Goal: Task Accomplishment & Management: Use online tool/utility

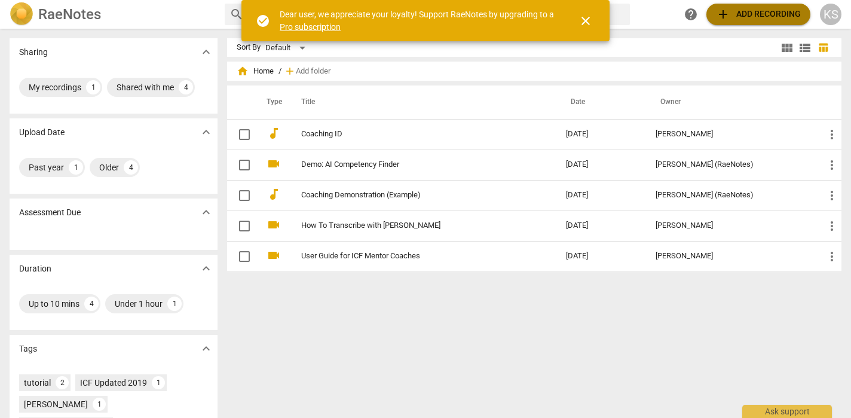
click at [730, 14] on span "add Add recording" at bounding box center [758, 14] width 85 height 14
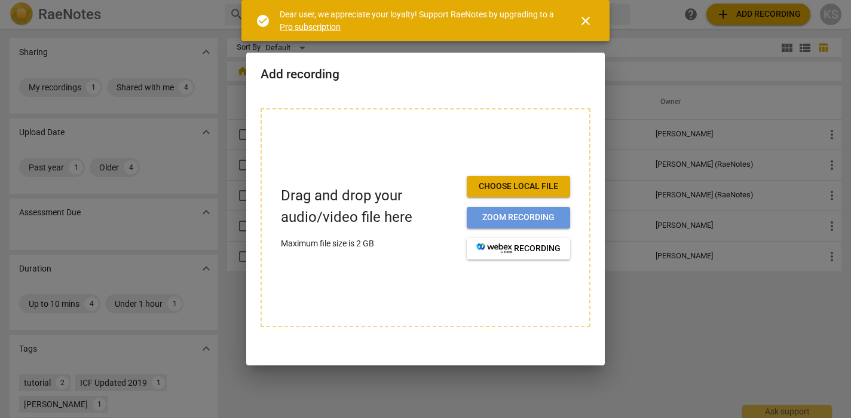
click at [525, 216] on span "Zoom recording" at bounding box center [518, 217] width 84 height 12
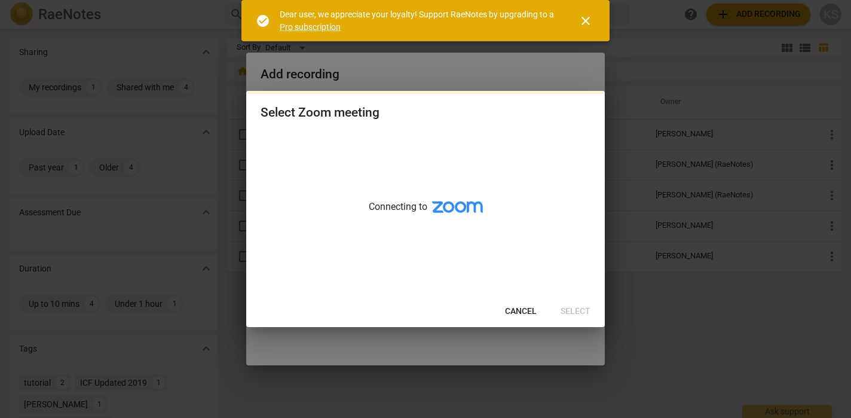
click at [586, 20] on span "close" at bounding box center [585, 21] width 14 height 14
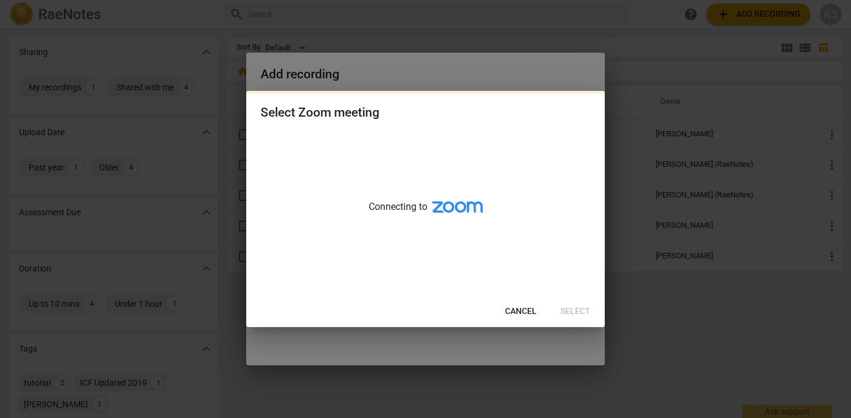
click at [520, 312] on span "Cancel" at bounding box center [521, 311] width 32 height 12
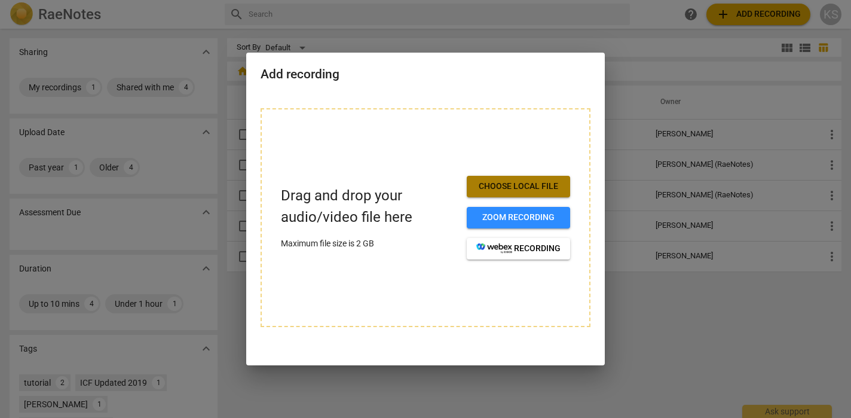
click at [519, 191] on span "Choose local file" at bounding box center [518, 186] width 84 height 12
click at [507, 194] on button "Choose local file" at bounding box center [518, 187] width 103 height 22
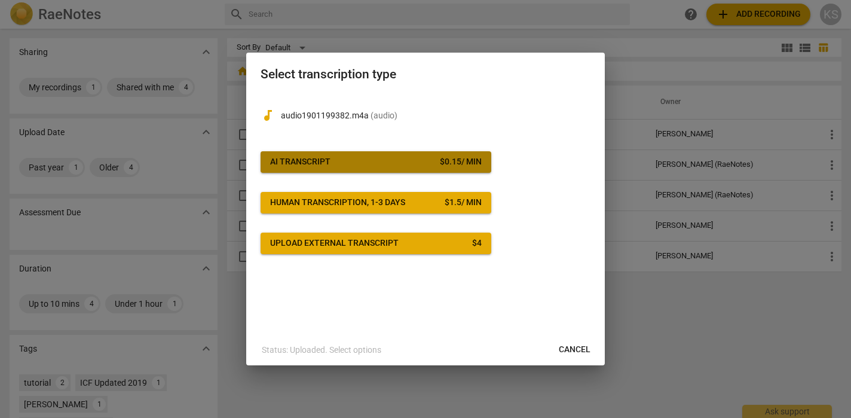
click at [394, 165] on span "AI Transcript $ 0.15 / min" at bounding box center [375, 162] width 211 height 12
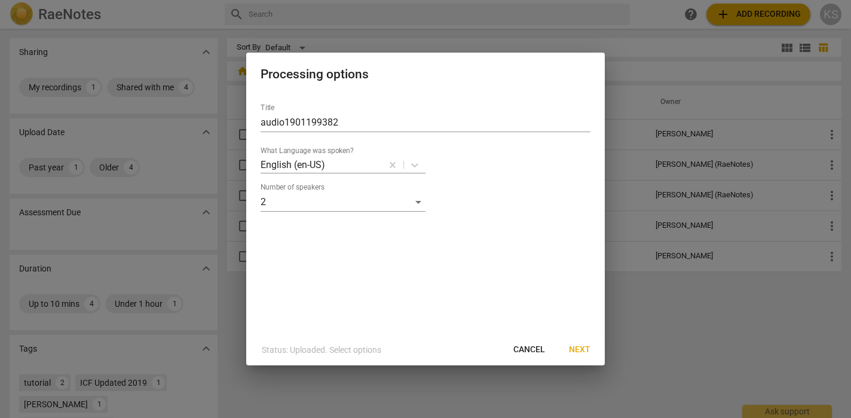
click at [578, 346] on span "Next" at bounding box center [580, 349] width 22 height 12
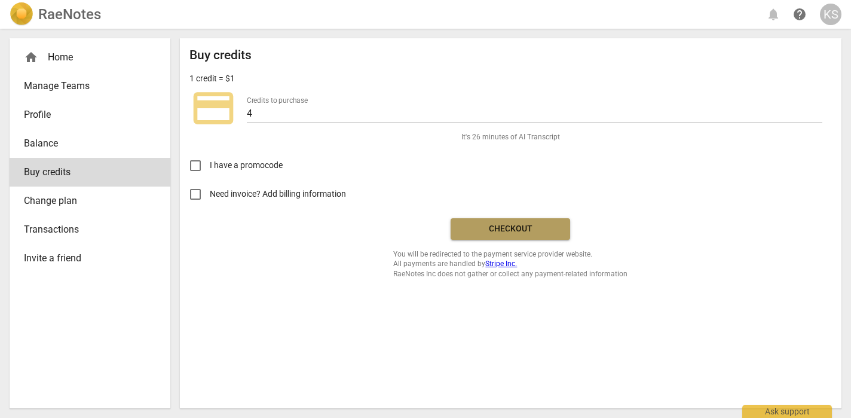
click at [489, 231] on span "Checkout" at bounding box center [510, 229] width 100 height 12
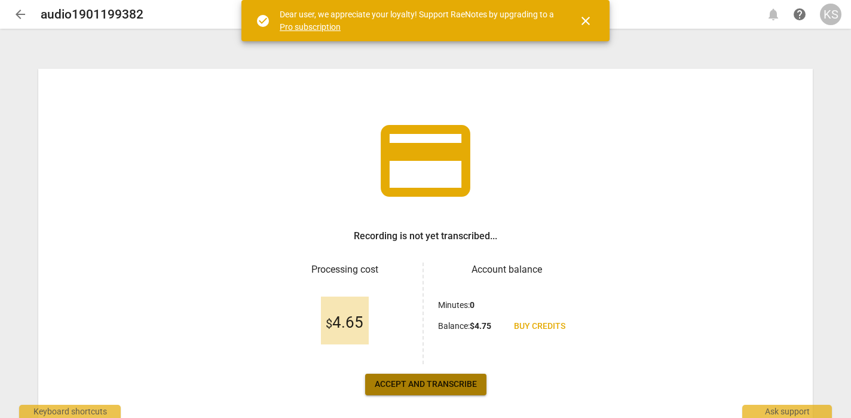
click at [443, 383] on span "Accept and transcribe" at bounding box center [426, 384] width 102 height 12
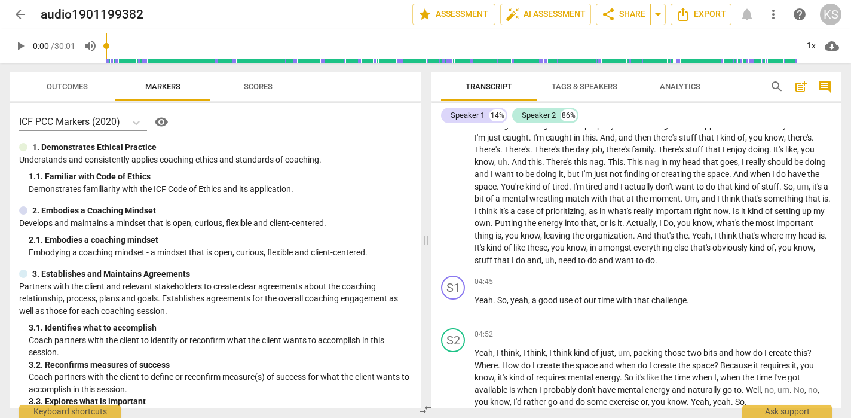
scroll to position [912, 0]
click at [260, 90] on span "Scores" at bounding box center [258, 86] width 29 height 9
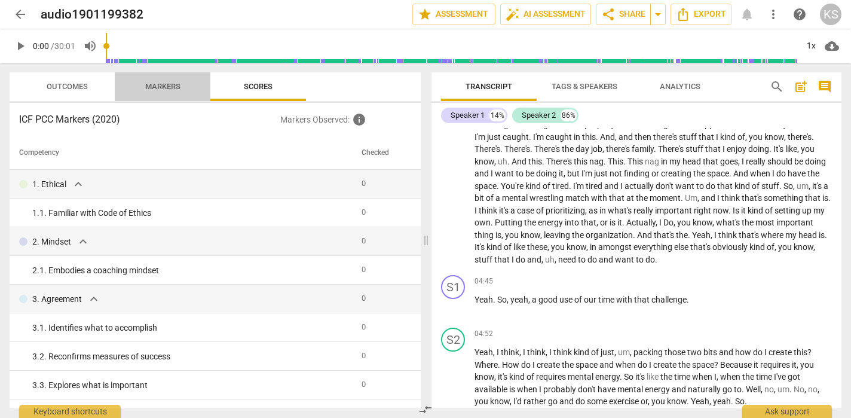
click at [172, 86] on span "Markers" at bounding box center [162, 86] width 35 height 9
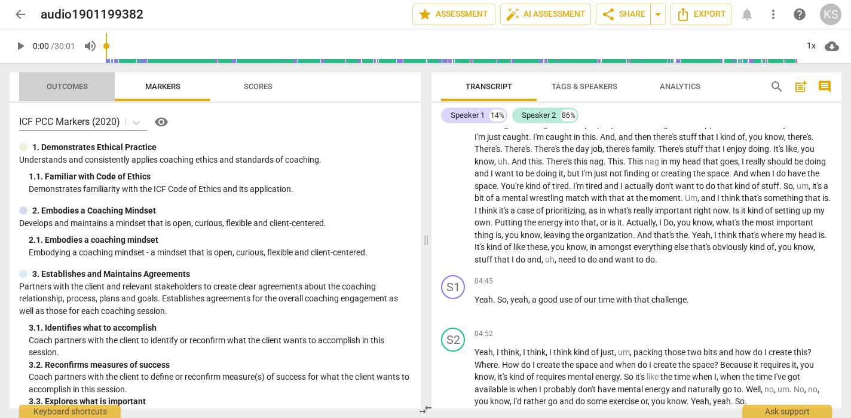
click at [82, 85] on span "Outcomes" at bounding box center [67, 86] width 41 height 9
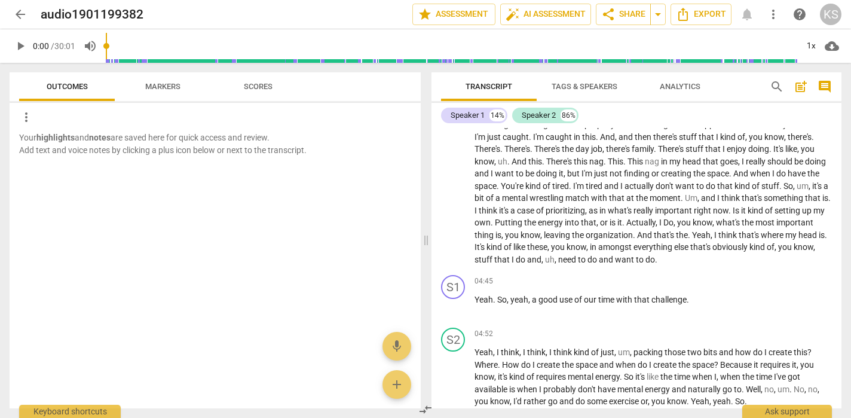
click at [259, 81] on span "Scores" at bounding box center [257, 87] width 57 height 16
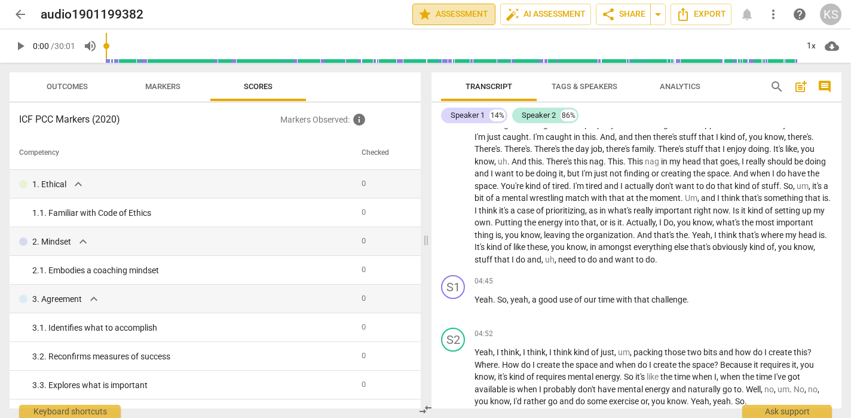
click at [467, 18] on span "star Assessment" at bounding box center [454, 14] width 72 height 14
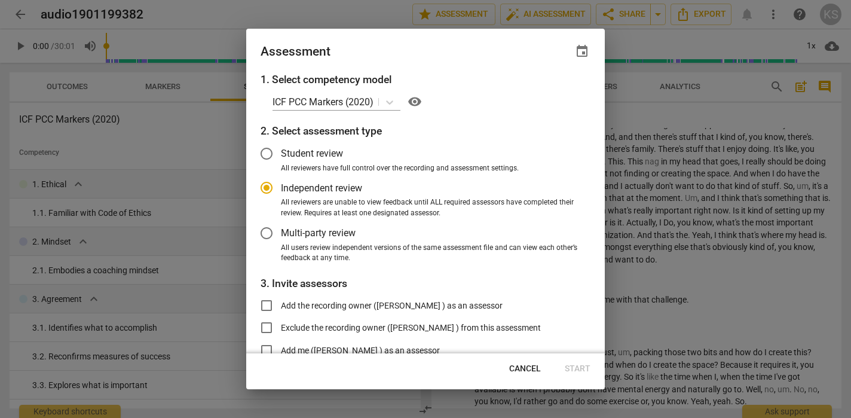
click at [529, 16] on div at bounding box center [425, 209] width 851 height 418
radio input "false"
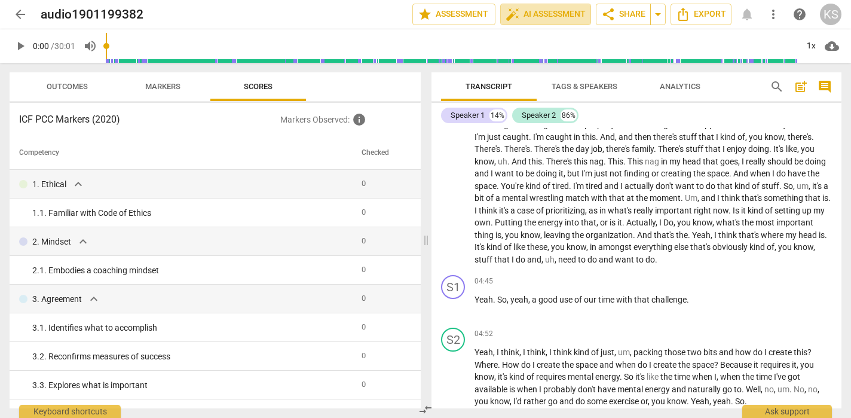
click at [529, 16] on span "auto_fix_high AI Assessment" at bounding box center [545, 14] width 80 height 14
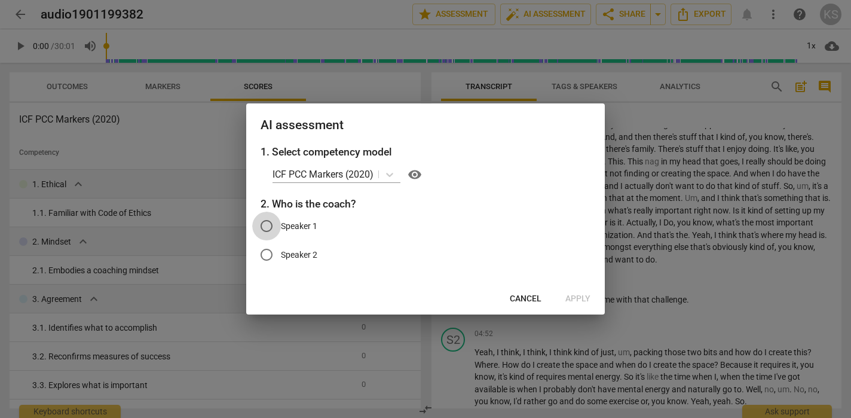
click at [271, 225] on input "Speaker 1" at bounding box center [266, 225] width 29 height 29
radio input "true"
drag, startPoint x: 573, startPoint y: 295, endPoint x: 510, endPoint y: 238, distance: 85.1
click at [510, 238] on div "AI assessment 1. Select competency model ICF PCC Markers (2020) visibility 2. W…" at bounding box center [425, 208] width 358 height 211
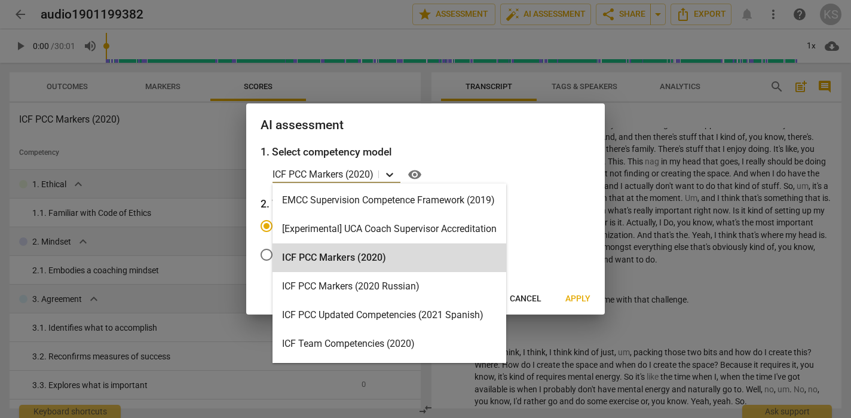
click at [392, 174] on icon at bounding box center [389, 175] width 7 height 4
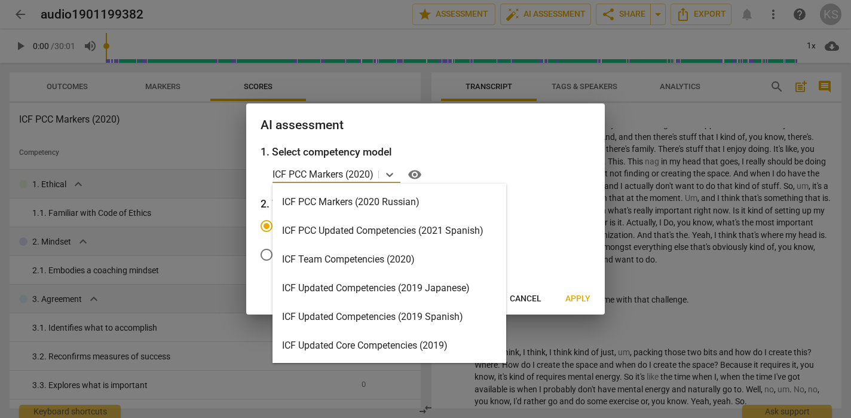
scroll to position [0, 0]
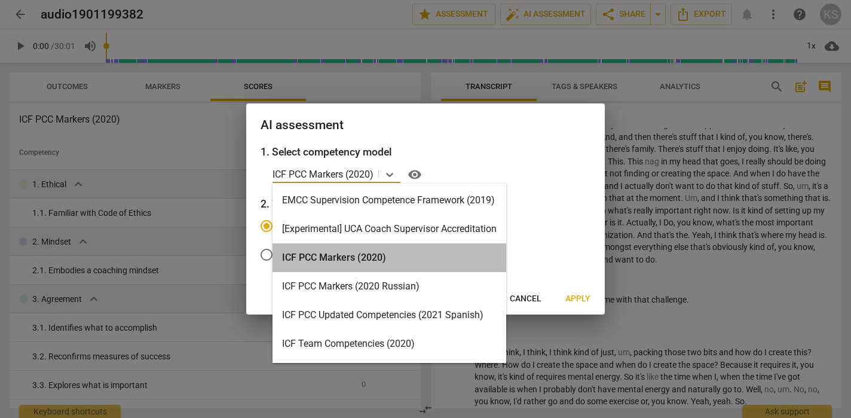
click at [351, 254] on div "ICF PCC Markers (2020)" at bounding box center [389, 257] width 234 height 29
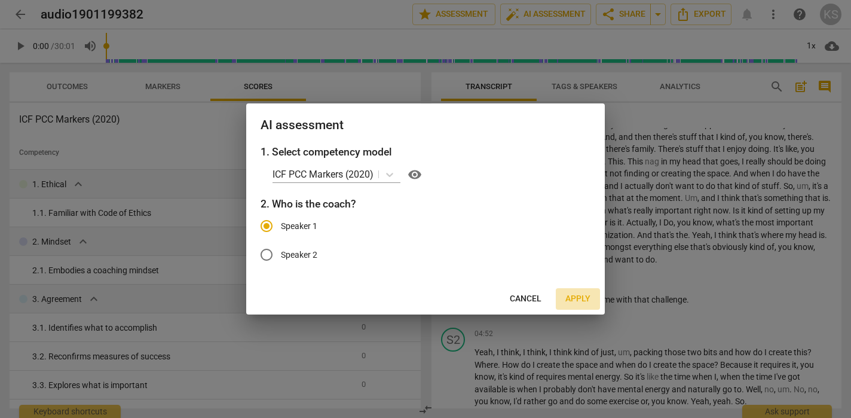
click at [581, 299] on span "Apply" at bounding box center [577, 299] width 25 height 12
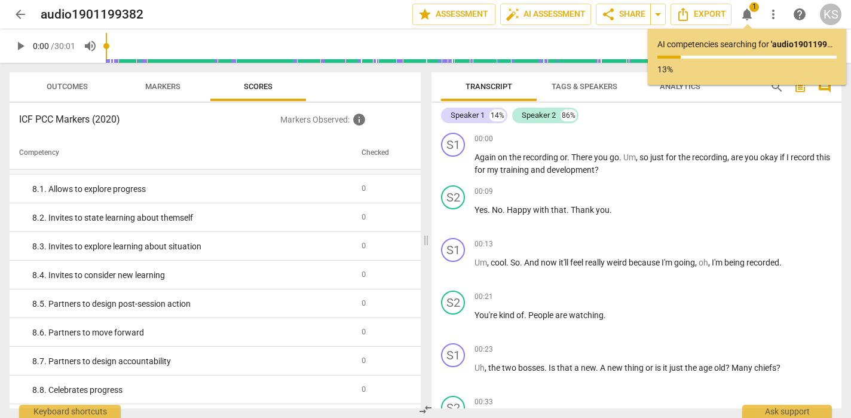
scroll to position [1085, 0]
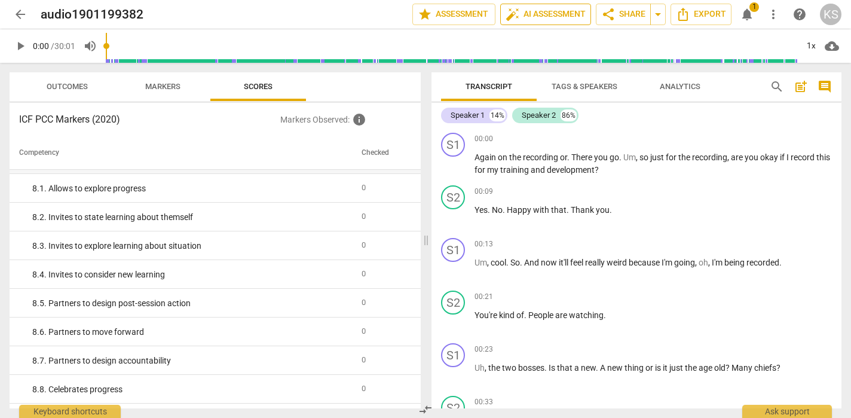
click at [551, 17] on span "auto_fix_high AI Assessment" at bounding box center [545, 14] width 80 height 14
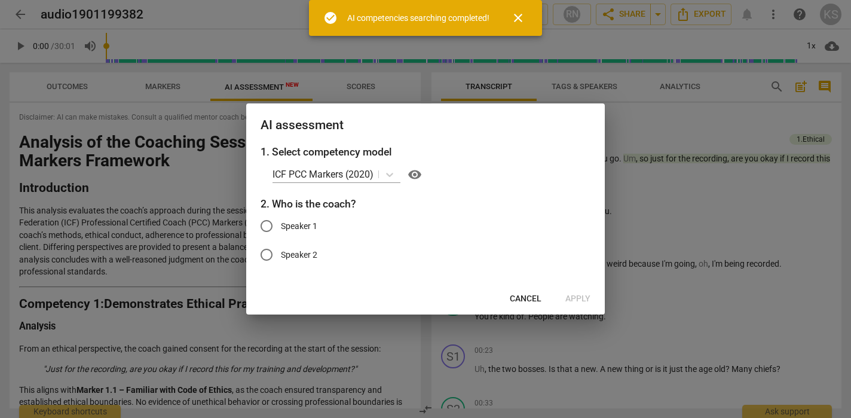
click at [519, 17] on span "close" at bounding box center [518, 18] width 14 height 14
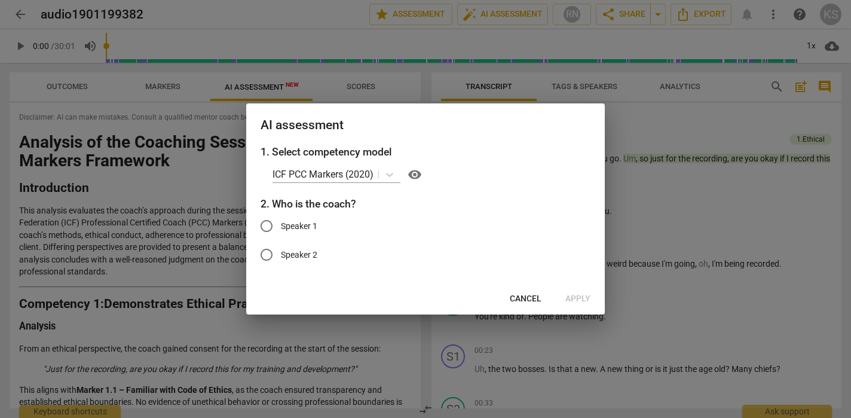
click at [525, 302] on span "Cancel" at bounding box center [526, 299] width 32 height 12
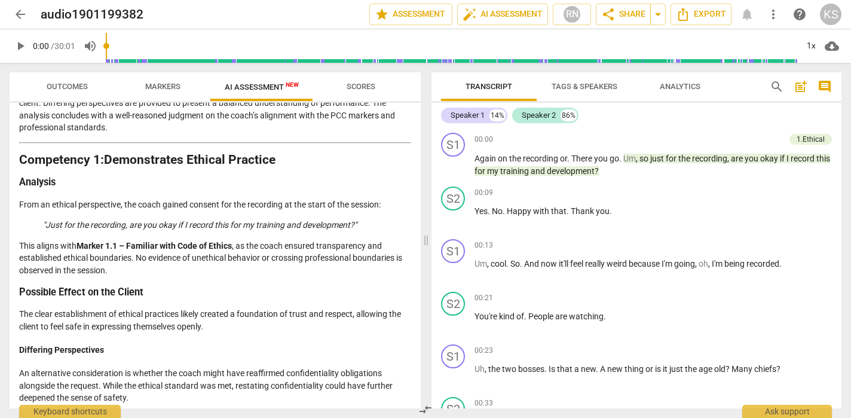
scroll to position [0, 0]
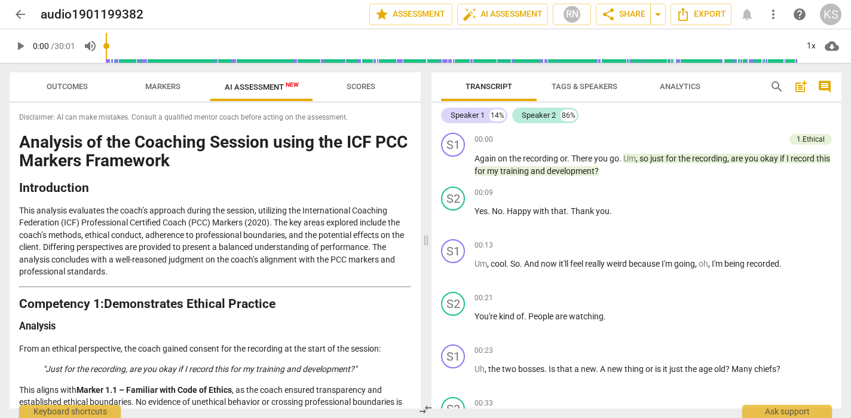
click at [172, 88] on span "Markers" at bounding box center [162, 86] width 35 height 9
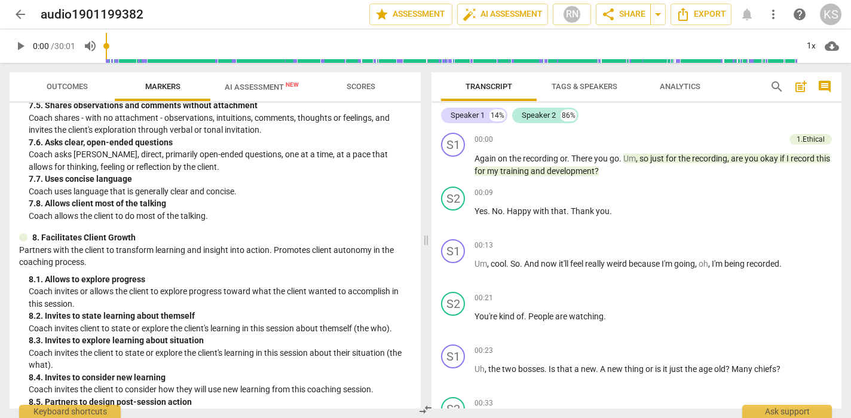
scroll to position [1194, 0]
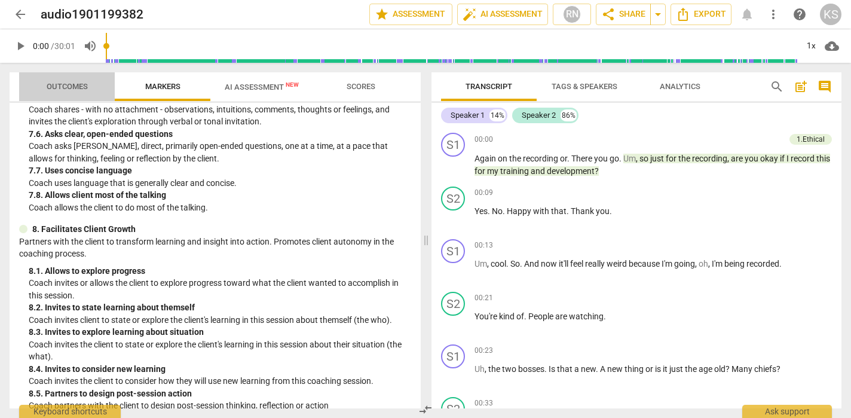
click at [87, 89] on span "Outcomes" at bounding box center [67, 86] width 41 height 9
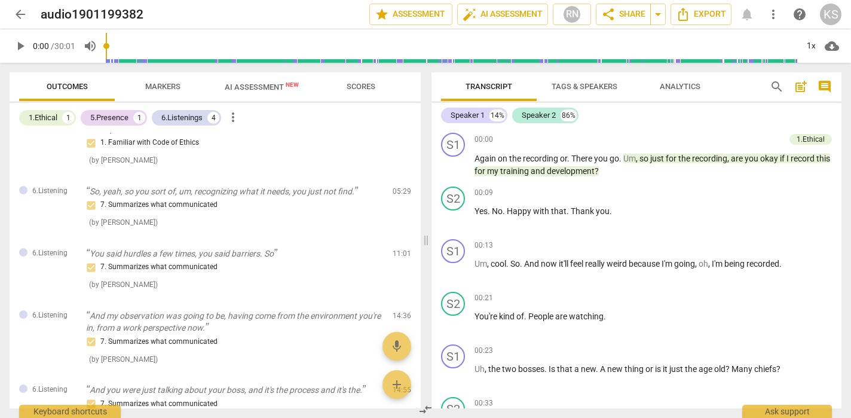
scroll to position [0, 0]
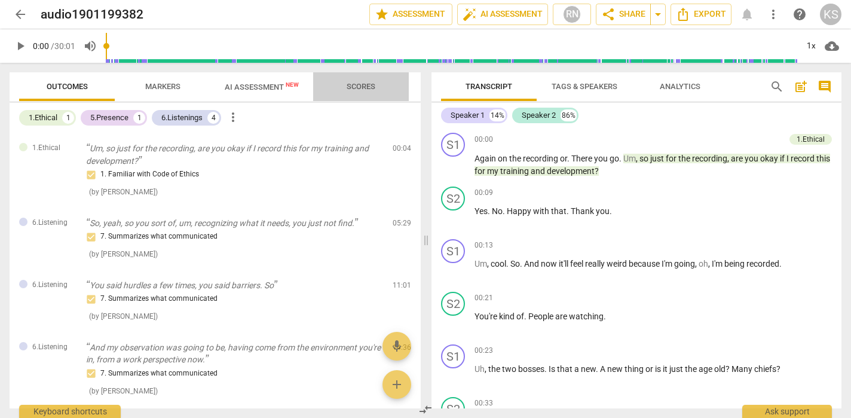
click at [361, 90] on span "Scores" at bounding box center [360, 86] width 29 height 9
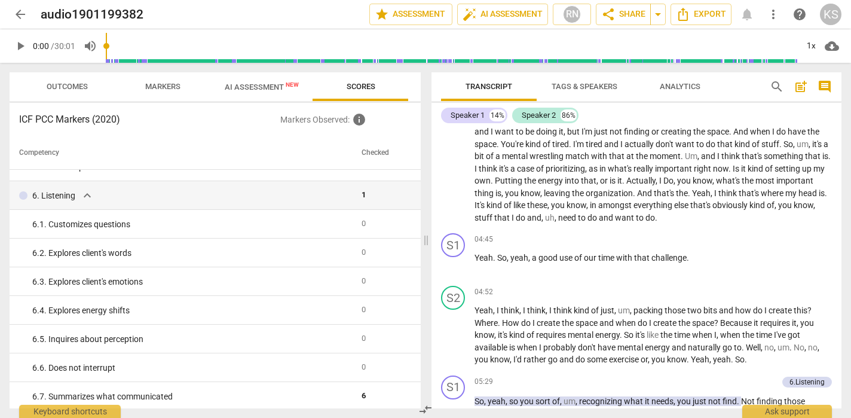
scroll to position [957, 0]
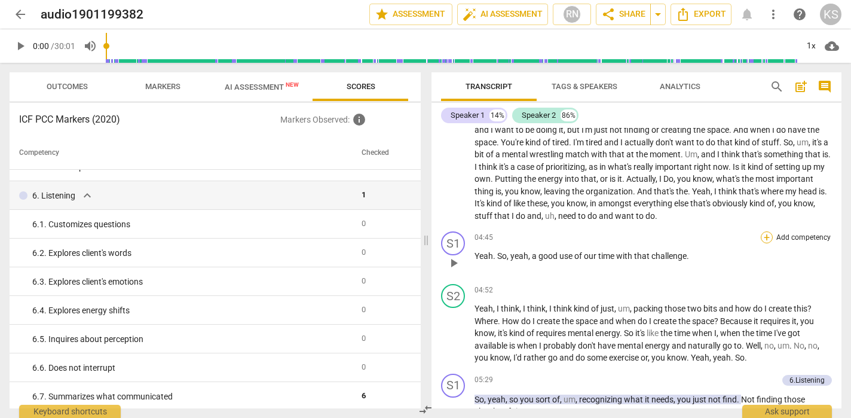
click at [761, 241] on div "+" at bounding box center [766, 237] width 12 height 12
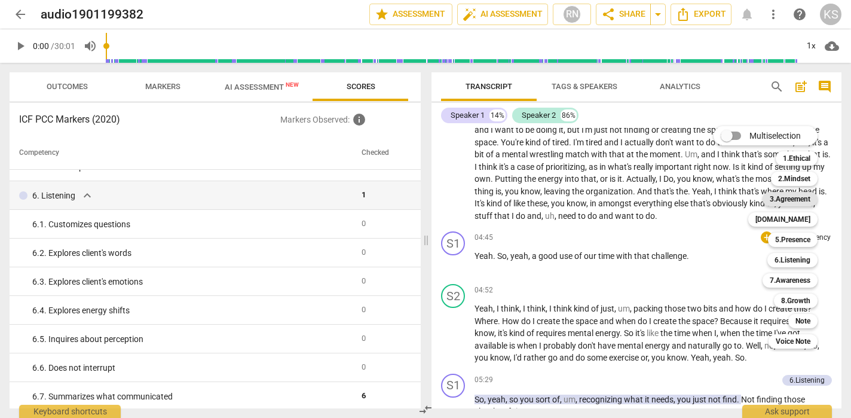
click at [795, 202] on b "3.Agreement" at bounding box center [789, 199] width 41 height 14
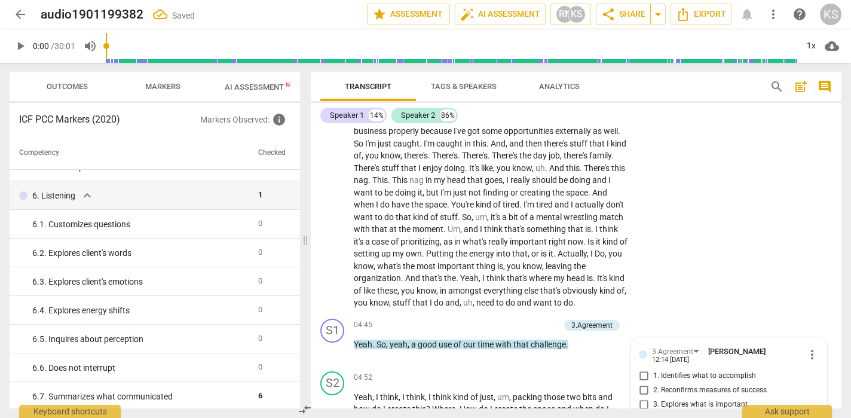
scroll to position [1164, 0]
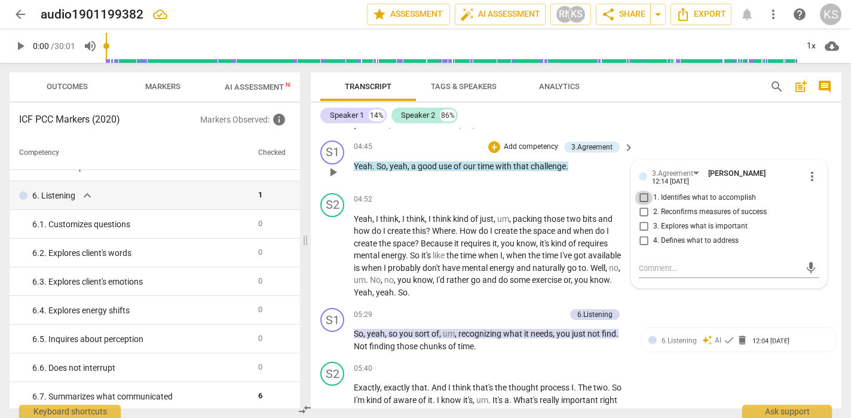
click at [645, 199] on input "1. Identifies what to accomplish" at bounding box center [643, 198] width 19 height 14
checkbox input "true"
click at [642, 227] on input "3. Explores what is important" at bounding box center [643, 226] width 19 height 14
checkbox input "true"
click at [813, 309] on div "S1 play_arrow pause 05:29 + Add competency 6.Listening keyboard_arrow_right So …" at bounding box center [576, 330] width 530 height 54
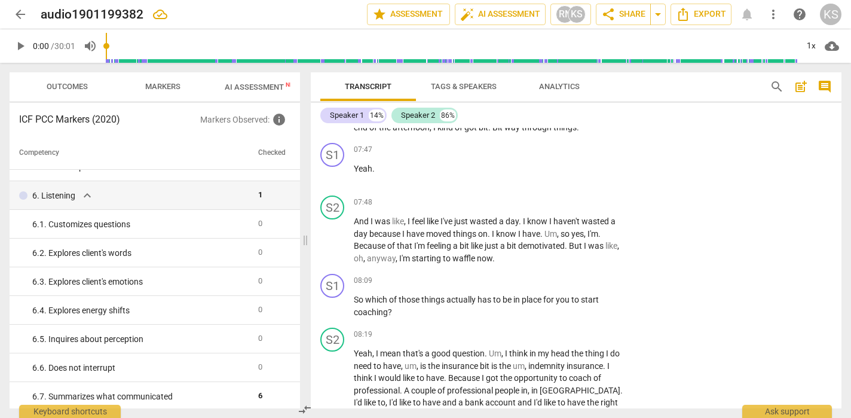
scroll to position [1796, 0]
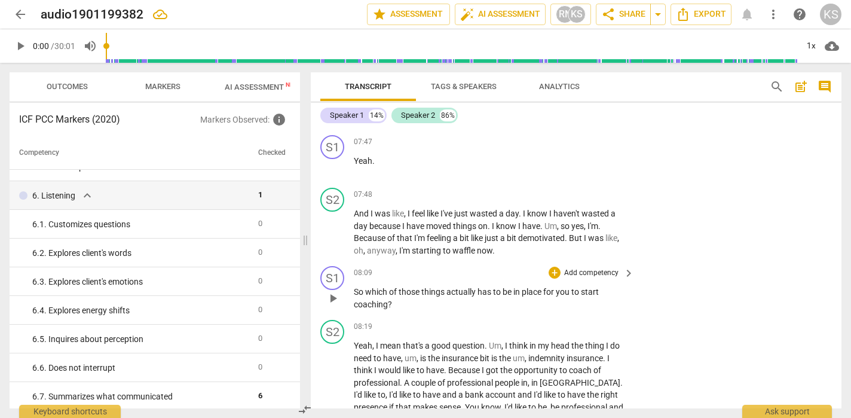
click at [610, 274] on p "Add competency" at bounding box center [591, 273] width 57 height 11
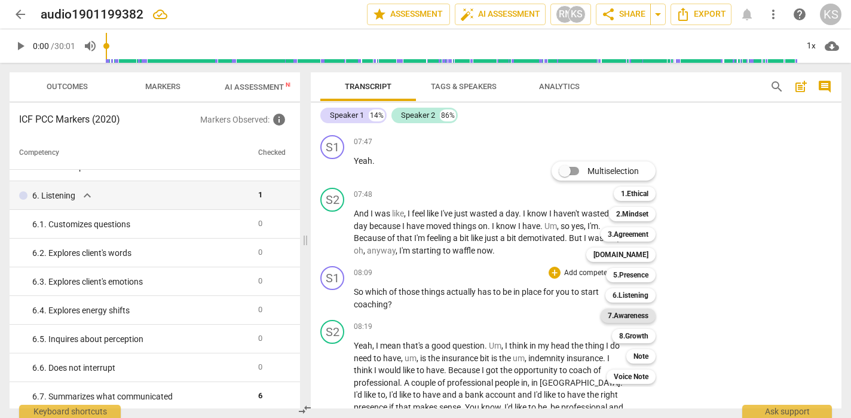
click at [646, 313] on b "7.Awareness" at bounding box center [628, 315] width 41 height 14
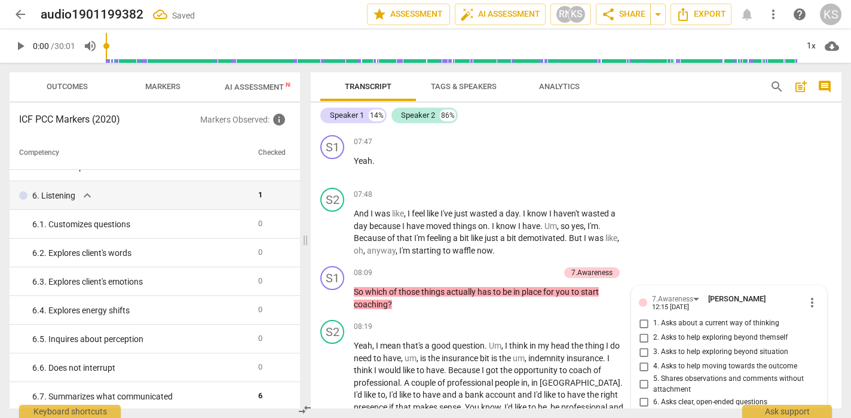
scroll to position [1985, 0]
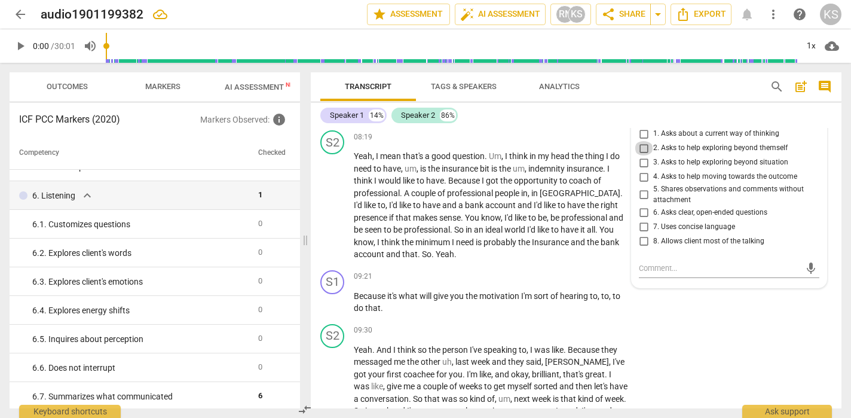
click at [643, 146] on input "2. Asks to help exploring beyond themself" at bounding box center [643, 148] width 19 height 14
checkbox input "true"
click at [737, 330] on div "S2 play_arrow pause 09:30 + Add competency keyboard_arrow_right Yeah . And I th…" at bounding box center [576, 401] width 530 height 164
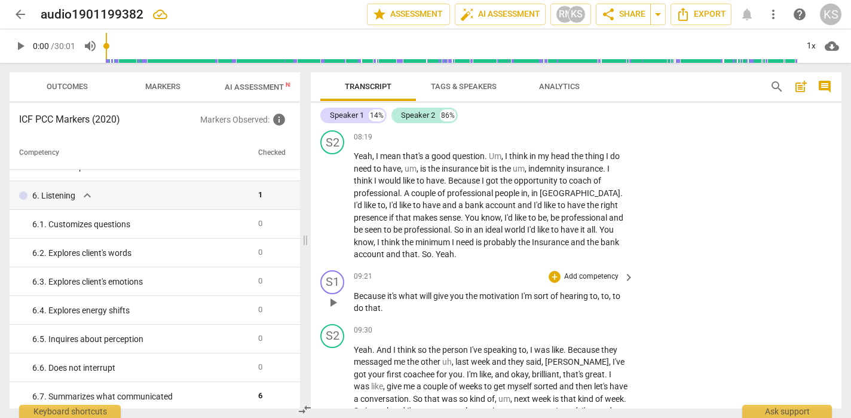
click at [608, 276] on p "Add competency" at bounding box center [591, 276] width 57 height 11
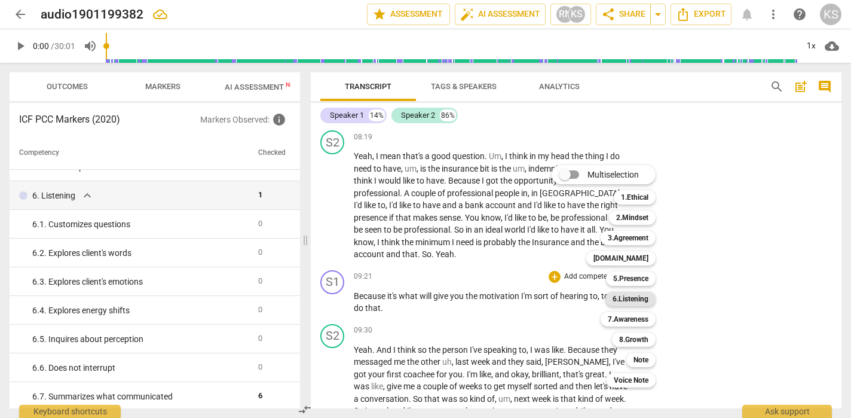
click at [636, 297] on b "6.Listening" at bounding box center [630, 299] width 36 height 14
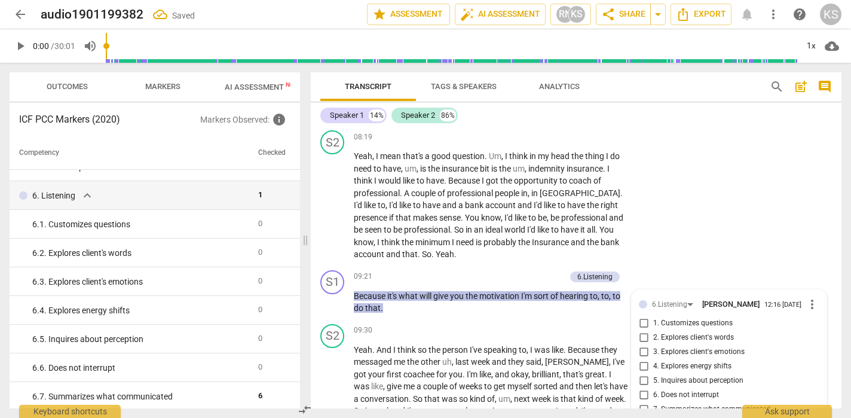
scroll to position [2158, 0]
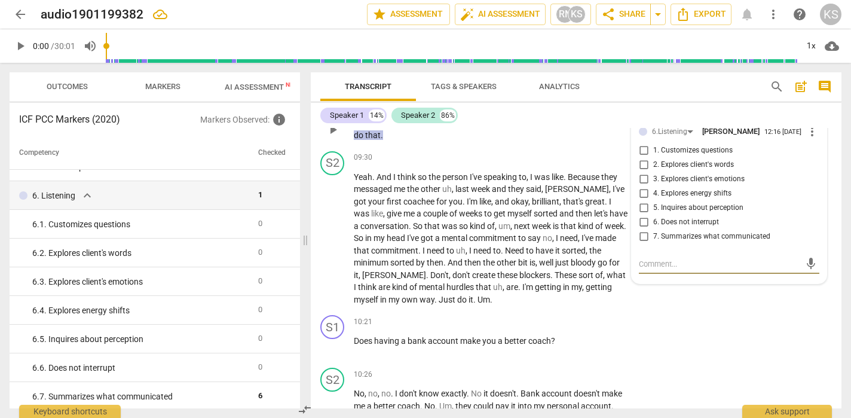
click at [643, 170] on input "2. Explores client's words" at bounding box center [643, 165] width 19 height 14
checkbox input "true"
click at [710, 334] on div "S1 play_arrow pause 10:21 + Add competency keyboard_arrow_right Does having a b…" at bounding box center [576, 336] width 530 height 53
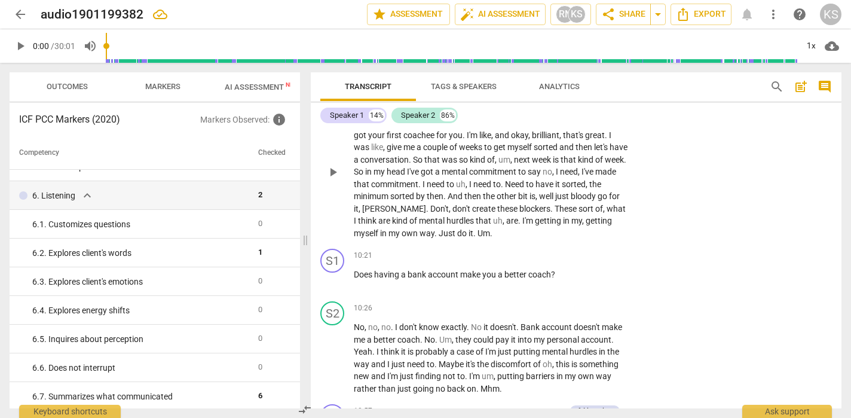
scroll to position [2231, 0]
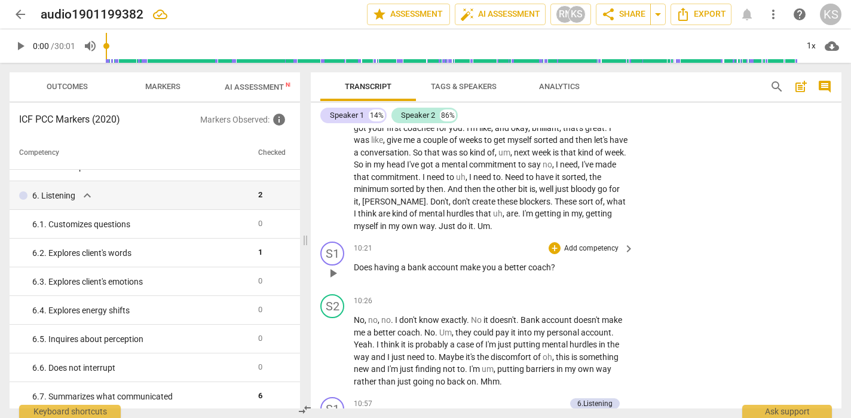
click at [593, 250] on p "Add competency" at bounding box center [591, 248] width 57 height 11
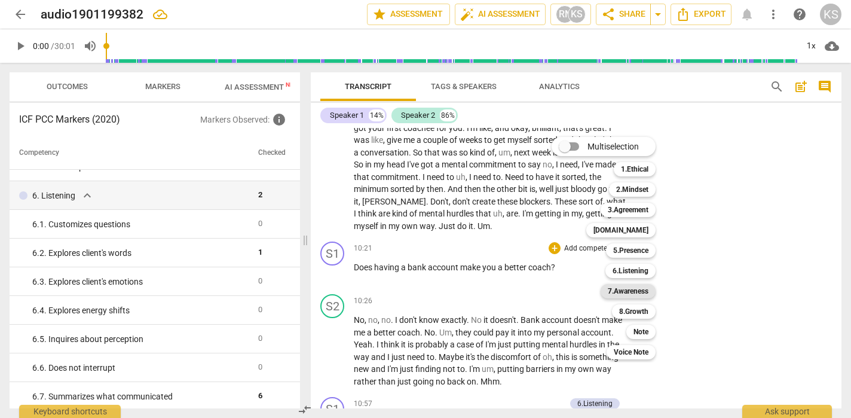
click at [633, 289] on b "7.Awareness" at bounding box center [628, 291] width 41 height 14
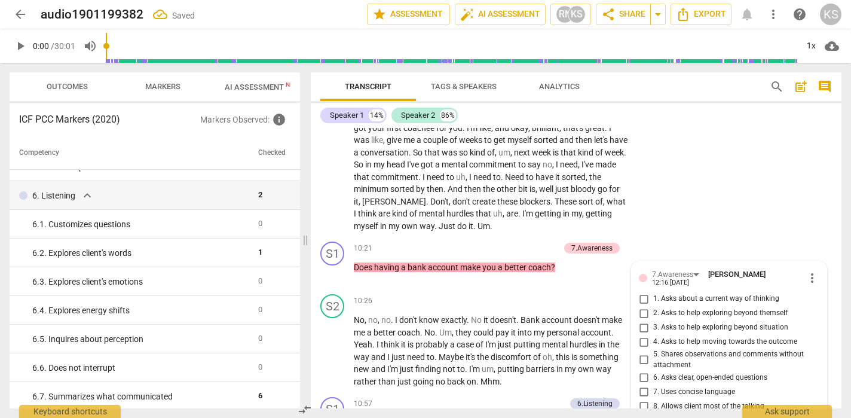
scroll to position [2396, 0]
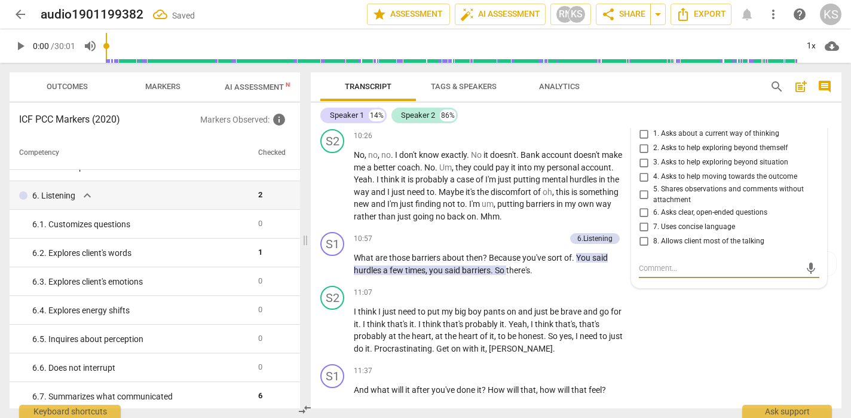
click at [643, 134] on input "1. Asks about a current way of thinking" at bounding box center [643, 134] width 19 height 14
checkbox input "true"
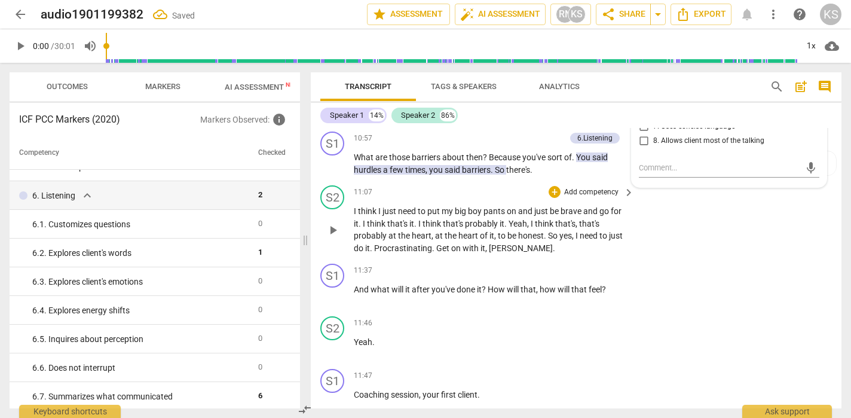
scroll to position [2505, 0]
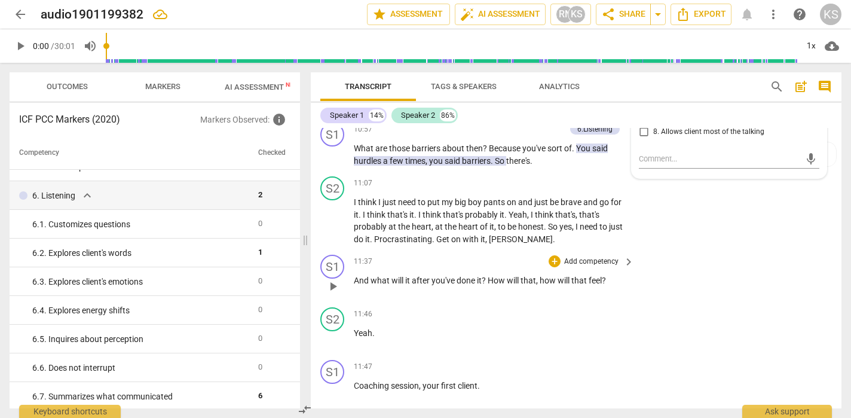
click at [594, 260] on p "Add competency" at bounding box center [591, 261] width 57 height 11
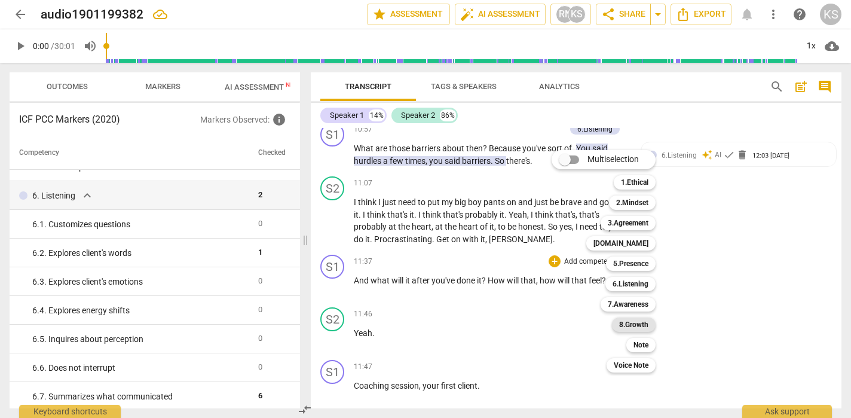
click at [642, 323] on b "8.Growth" at bounding box center [633, 324] width 29 height 14
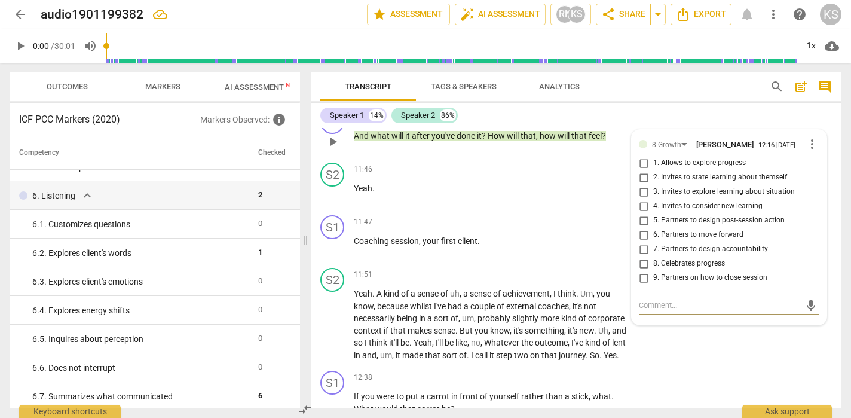
scroll to position [2650, 0]
click at [807, 148] on span "more_vert" at bounding box center [812, 144] width 14 height 14
click at [818, 169] on li "Delete" at bounding box center [819, 168] width 41 height 23
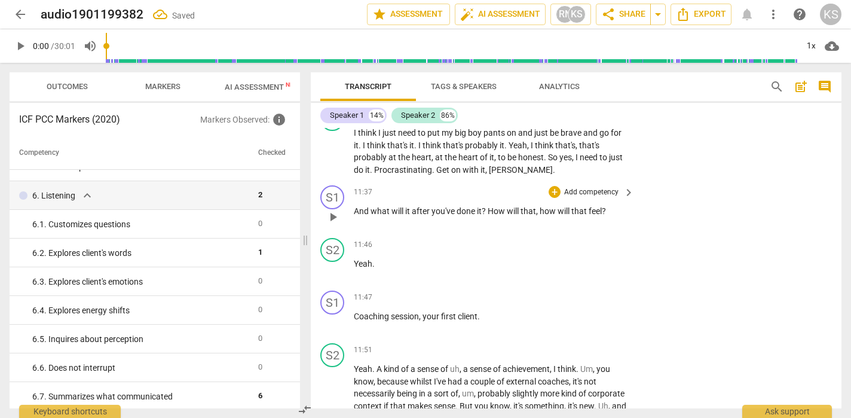
scroll to position [2574, 0]
click at [594, 192] on p "Add competency" at bounding box center [591, 193] width 57 height 11
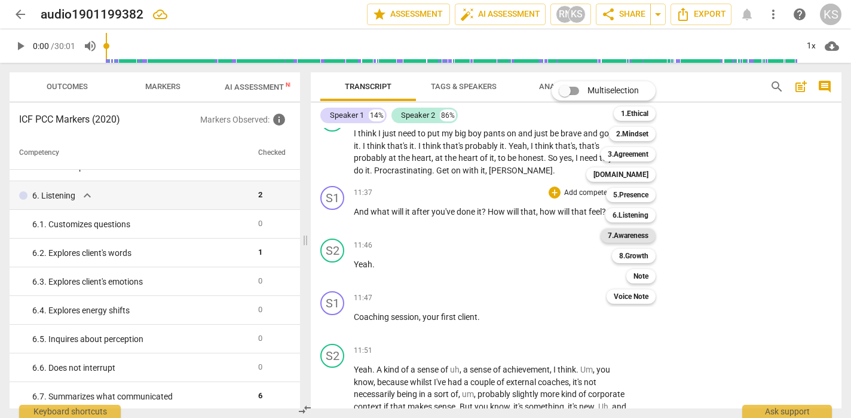
click at [645, 233] on b "7.Awareness" at bounding box center [628, 235] width 41 height 14
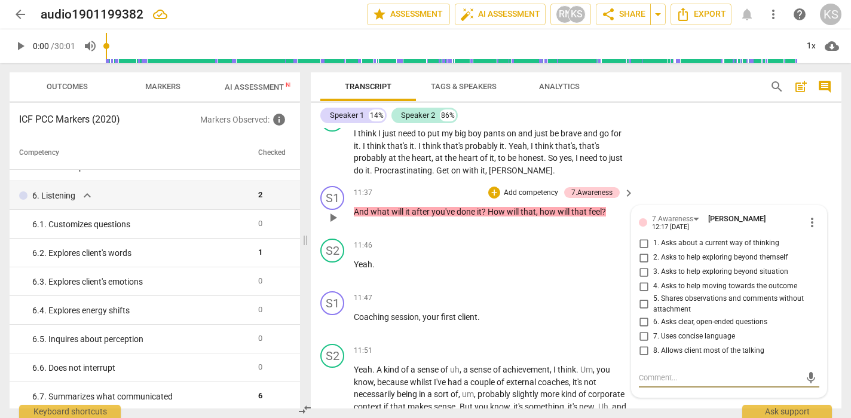
click at [643, 272] on input "3. Asks to help exploring beyond situation" at bounding box center [643, 272] width 19 height 14
checkbox input "true"
click at [584, 340] on div "S2 play_arrow pause 11:51 + Add competency keyboard_arrow_right Yeah . A kind o…" at bounding box center [576, 390] width 530 height 103
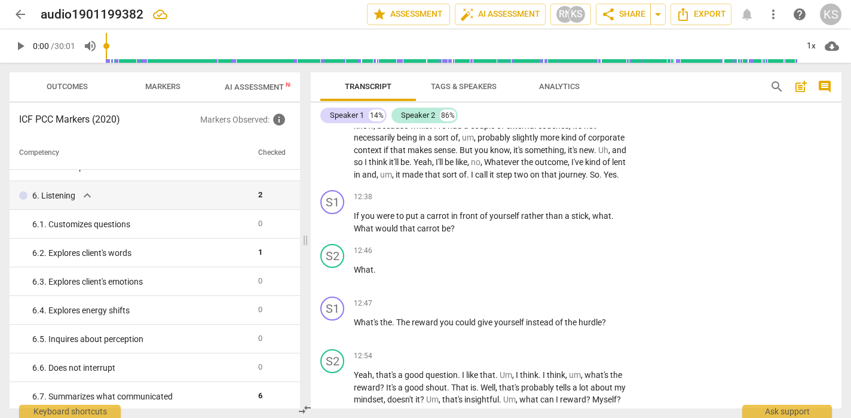
scroll to position [2832, 0]
click at [596, 201] on p "Add competency" at bounding box center [591, 196] width 57 height 11
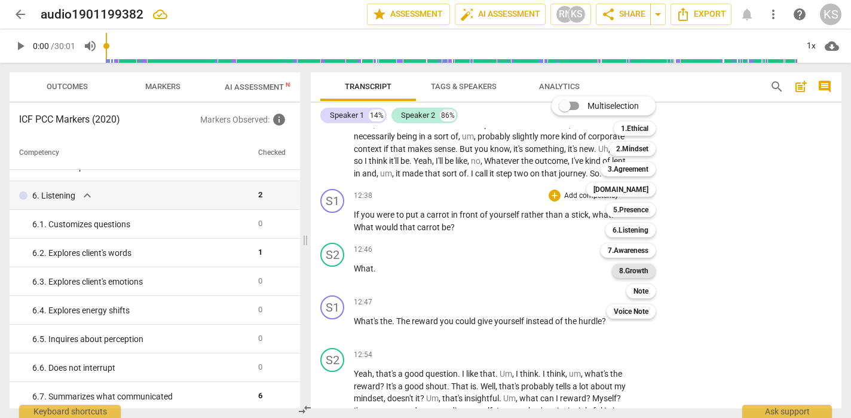
click at [645, 268] on b "8.Growth" at bounding box center [633, 270] width 29 height 14
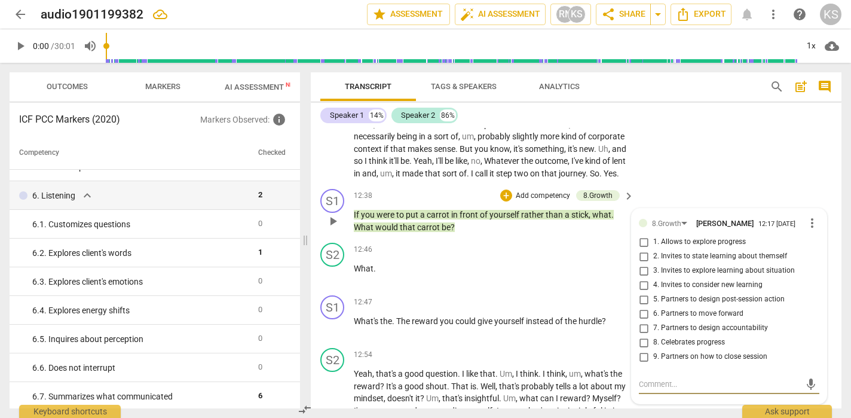
click at [547, 201] on p "Add competency" at bounding box center [542, 196] width 57 height 11
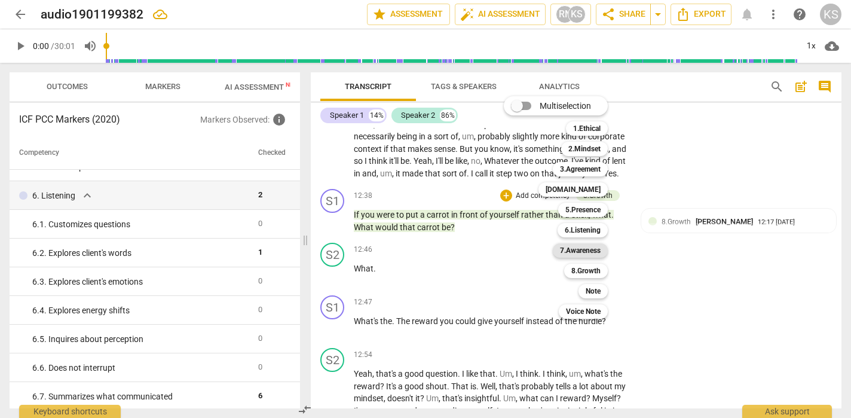
click at [590, 250] on b "7.Awareness" at bounding box center [580, 250] width 41 height 14
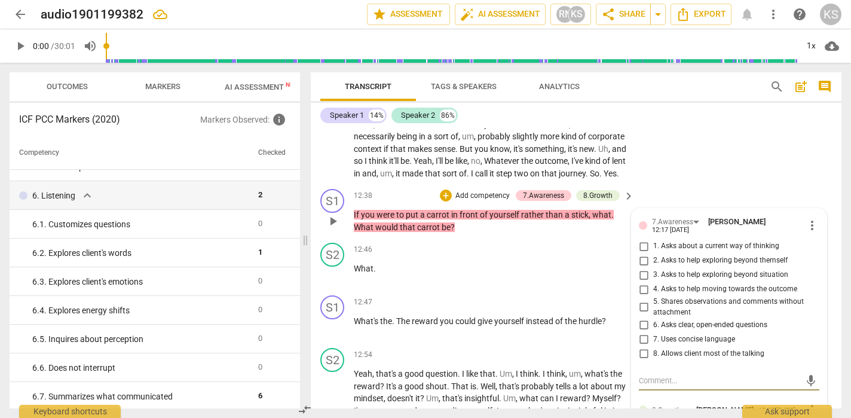
click at [642, 296] on input "4. Asks to help moving towards the outcome" at bounding box center [643, 289] width 19 height 14
checkbox input "true"
click at [757, 176] on div "S2 play_arrow pause 11:51 + Add competency keyboard_arrow_right Yeah . A kind o…" at bounding box center [576, 132] width 530 height 103
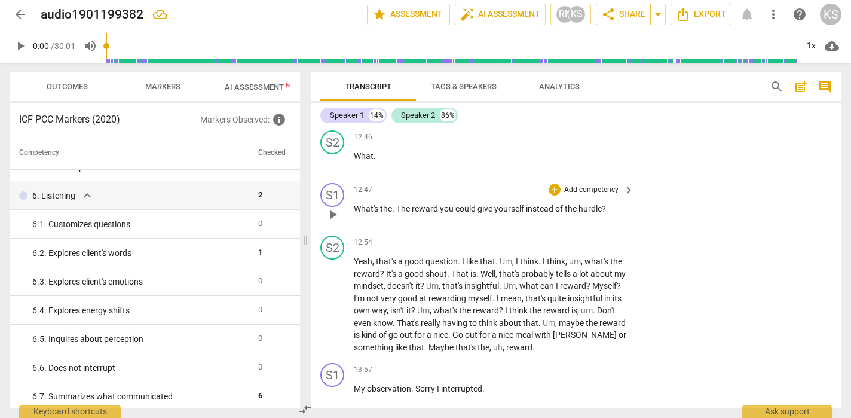
scroll to position [2945, 0]
click at [584, 194] on p "Add competency" at bounding box center [591, 188] width 57 height 11
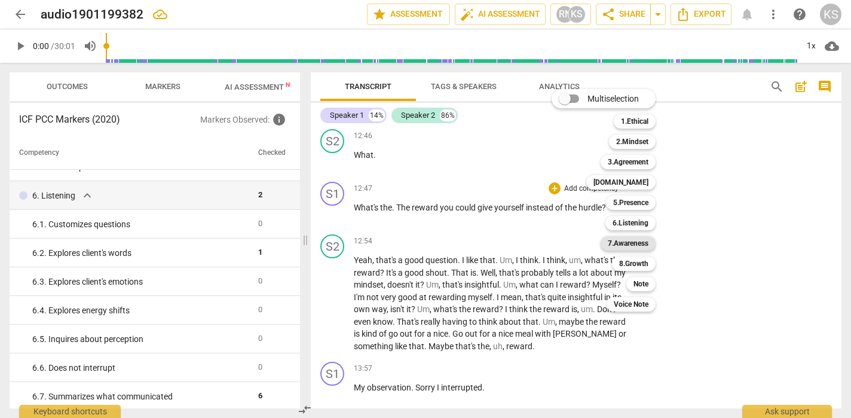
click at [640, 246] on b "7.Awareness" at bounding box center [628, 243] width 41 height 14
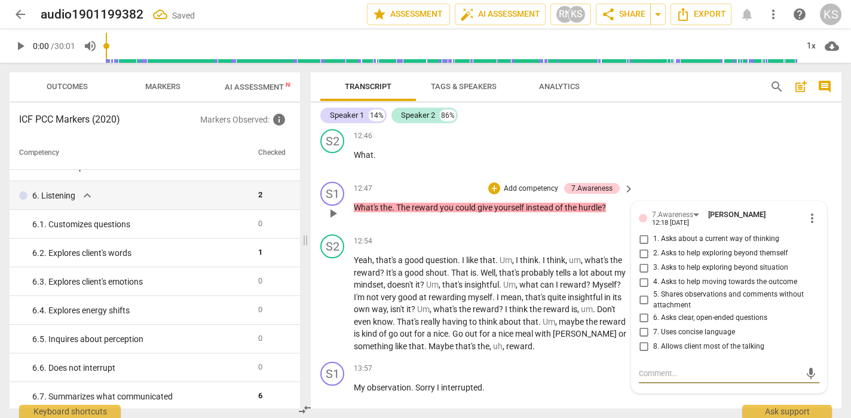
click at [642, 289] on input "4. Asks to help moving towards the outcome" at bounding box center [643, 282] width 19 height 14
checkbox input "true"
click at [712, 194] on div "S1 play_arrow pause 12:47 + Add competency 7.Awareness keyboard_arrow_right Wha…" at bounding box center [576, 203] width 530 height 53
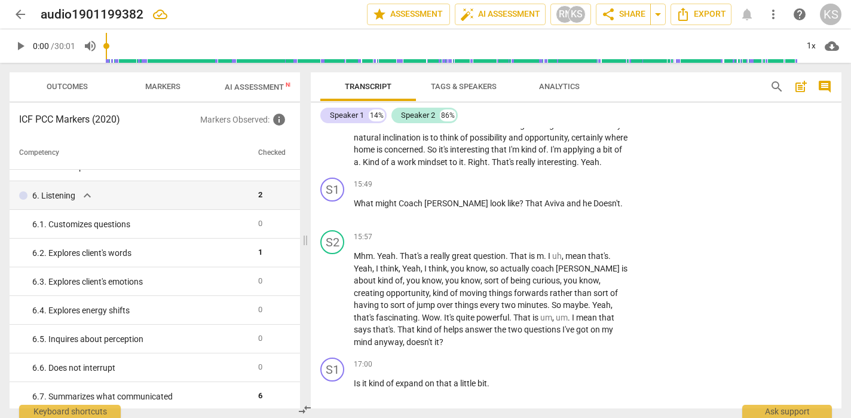
scroll to position [3866, 0]
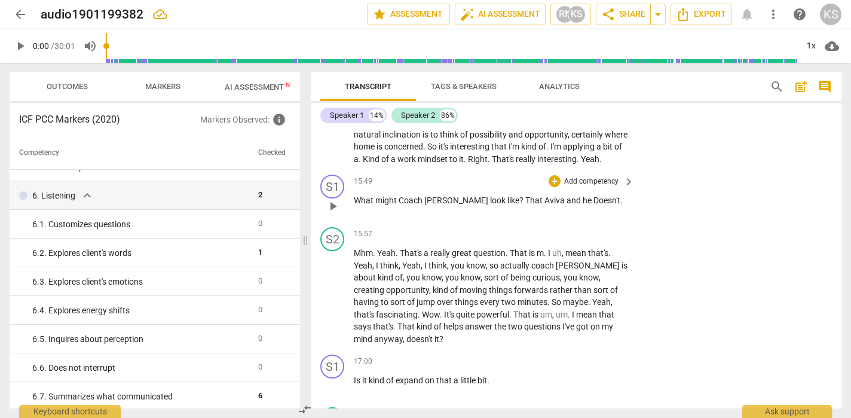
click at [592, 187] on p "Add competency" at bounding box center [591, 181] width 57 height 11
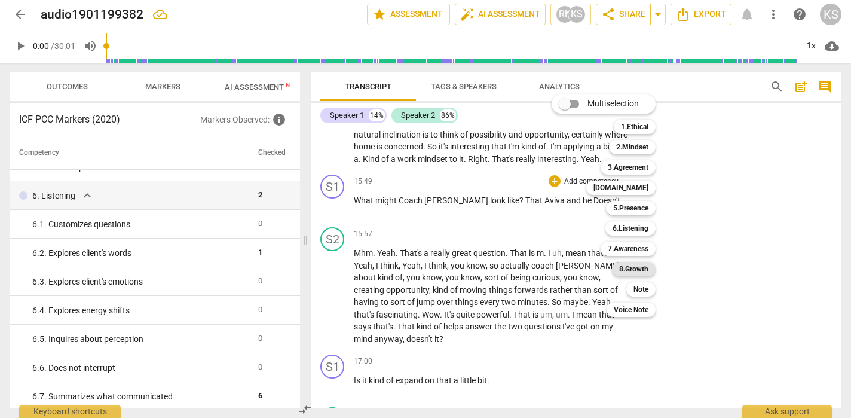
click at [642, 270] on b "8.Growth" at bounding box center [633, 269] width 29 height 14
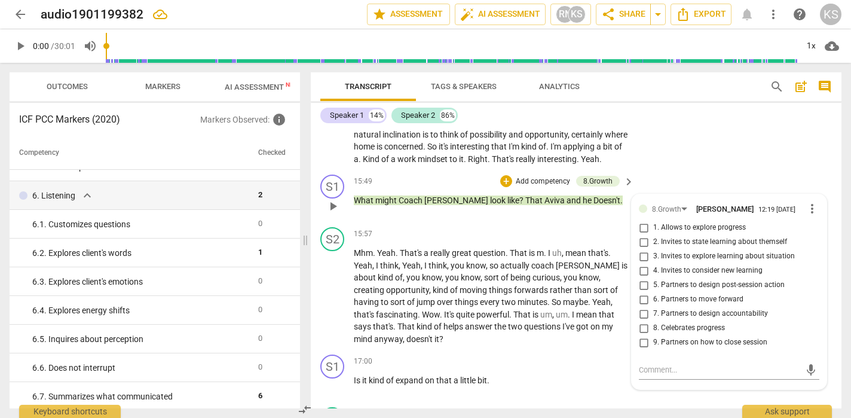
click at [674, 247] on span "2. Invites to state learning about themself" at bounding box center [720, 242] width 134 height 11
click at [653, 249] on input "2. Invites to state learning about themself" at bounding box center [643, 242] width 19 height 14
checkbox input "true"
click at [827, 293] on div "S2 play_arrow pause 15:57 + Add competency keyboard_arrow_right Mhm . Yeah . Th…" at bounding box center [576, 285] width 530 height 127
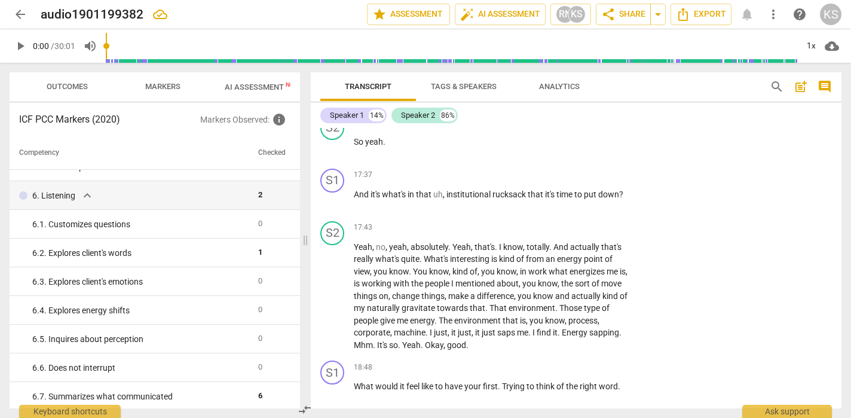
scroll to position [4304, 0]
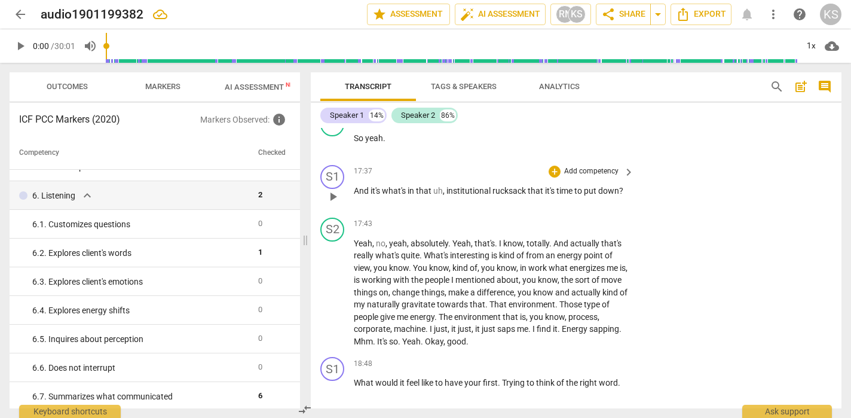
click at [592, 177] on p "Add competency" at bounding box center [591, 171] width 57 height 11
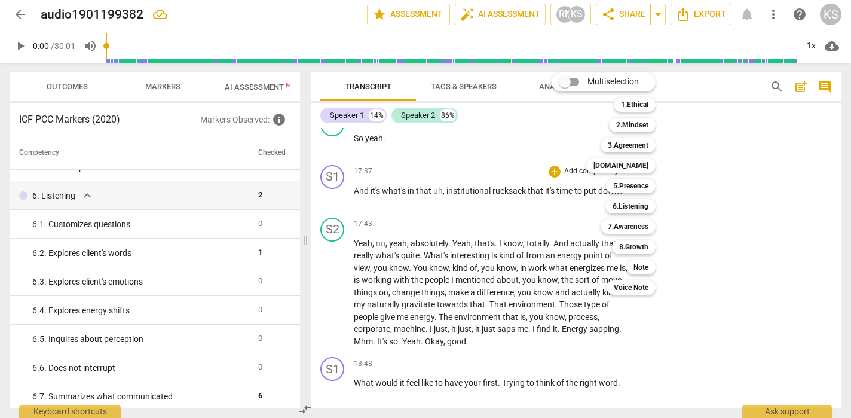
click at [728, 174] on div at bounding box center [425, 209] width 851 height 418
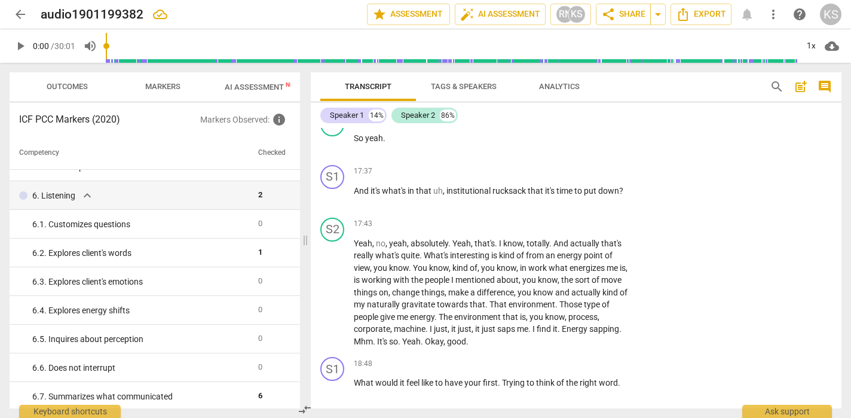
scroll to position [4333, 0]
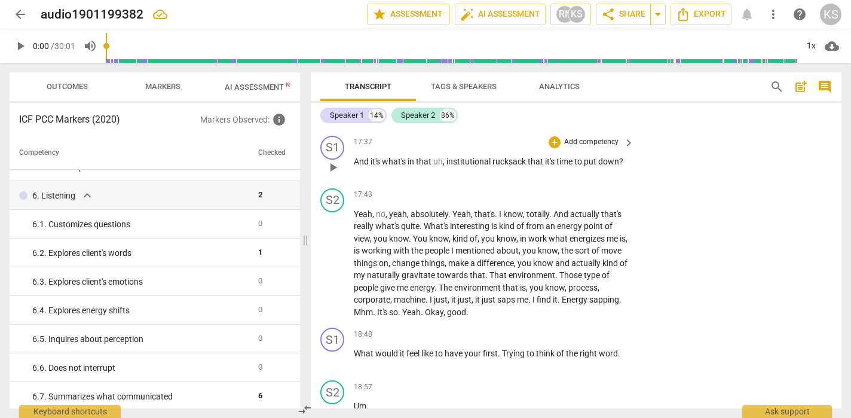
click at [590, 148] on p "Add competency" at bounding box center [591, 142] width 57 height 11
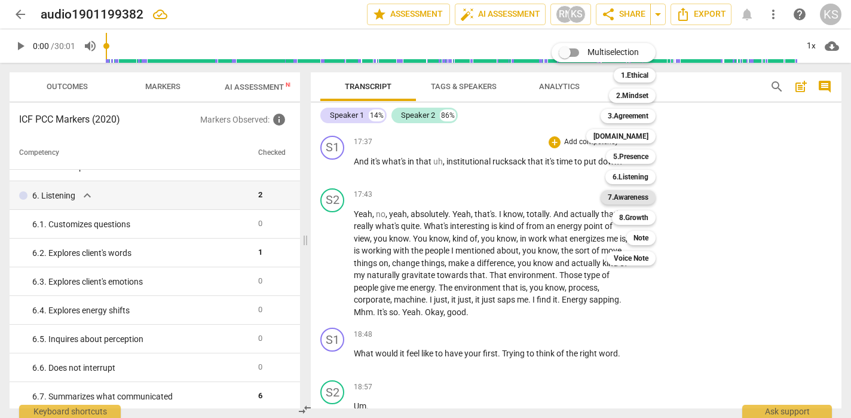
click at [639, 197] on b "7.Awareness" at bounding box center [628, 197] width 41 height 14
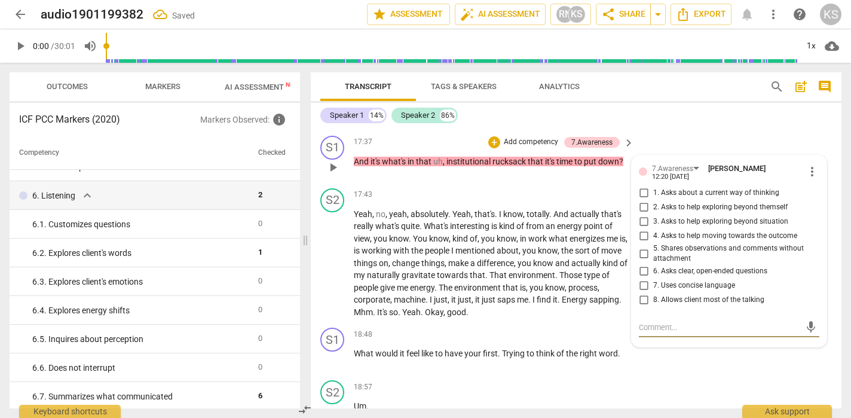
click at [642, 229] on input "3. Asks to help exploring beyond situation" at bounding box center [643, 221] width 19 height 14
checkbox input "true"
click at [683, 362] on div "S1 play_arrow pause 18:48 + Add competency keyboard_arrow_right What would it f…" at bounding box center [576, 349] width 530 height 53
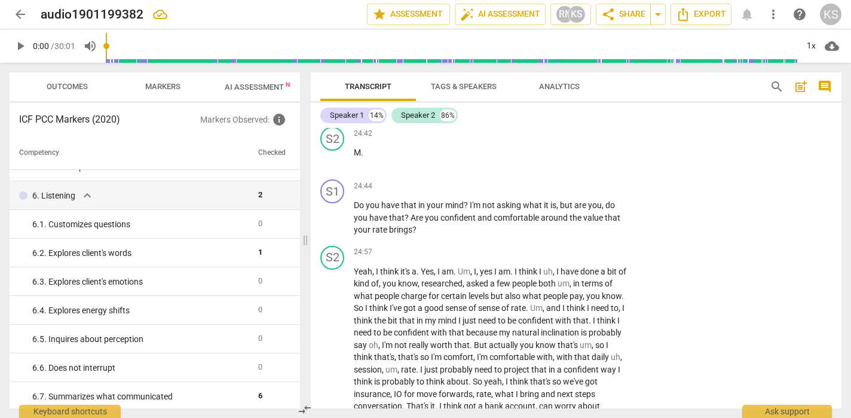
scroll to position [6093, 0]
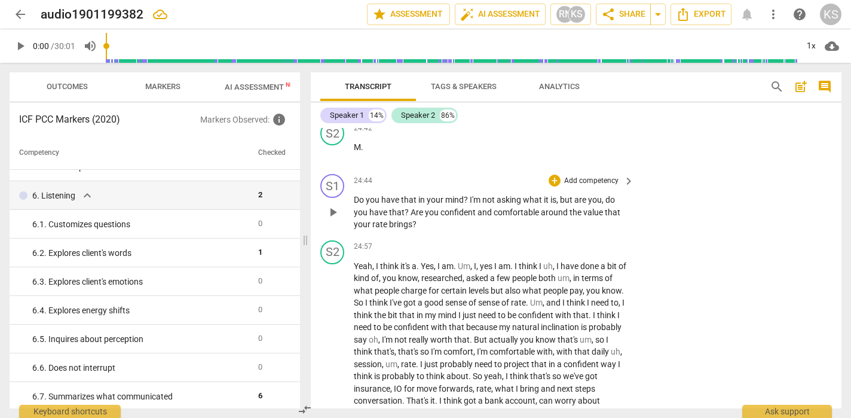
click at [591, 186] on p "Add competency" at bounding box center [591, 181] width 57 height 11
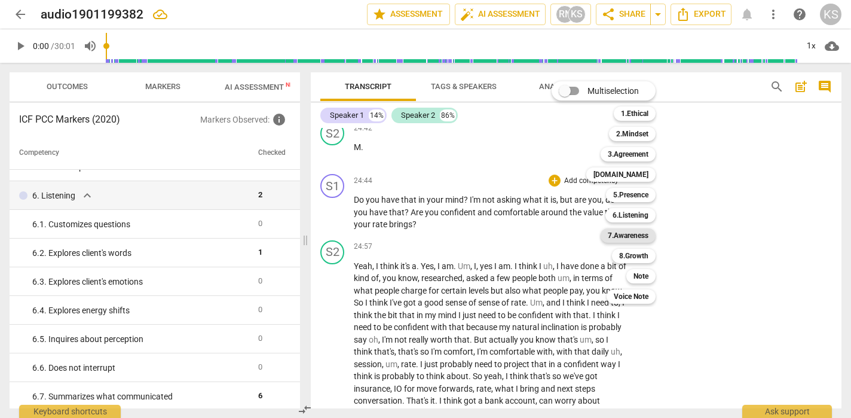
click at [636, 237] on b "7.Awareness" at bounding box center [628, 235] width 41 height 14
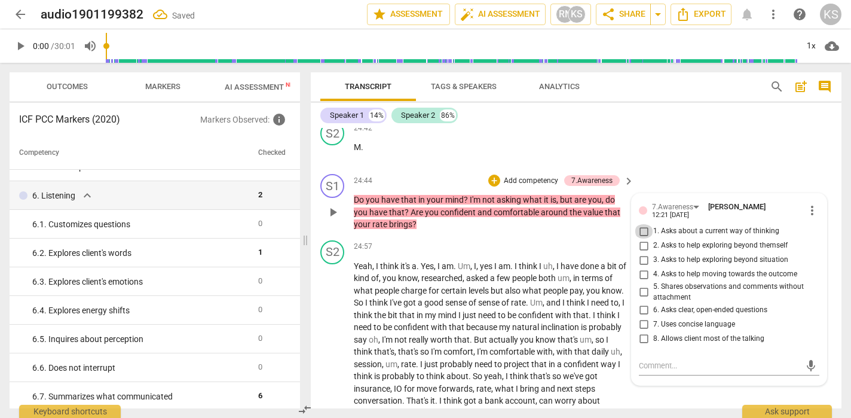
click at [642, 238] on input "1. Asks about a current way of thinking" at bounding box center [643, 231] width 19 height 14
checkbox input "true"
click at [738, 169] on div "S2 play_arrow pause 24:42 + Add competency keyboard_arrow_right M ." at bounding box center [576, 142] width 530 height 53
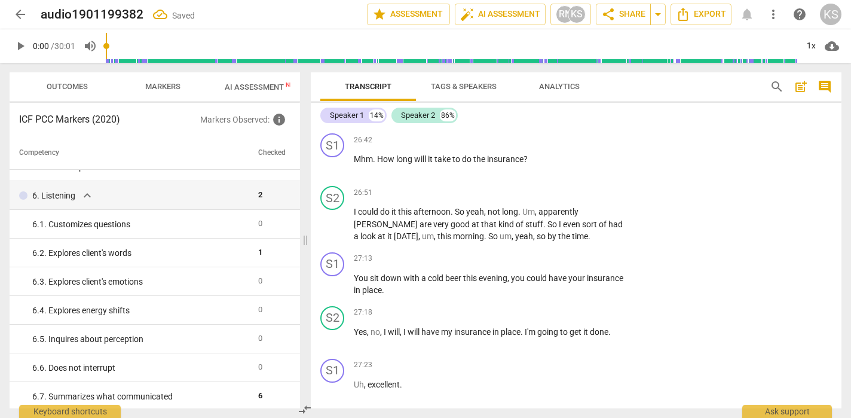
scroll to position [6415, 0]
click at [579, 144] on p "Add competency" at bounding box center [591, 138] width 57 height 11
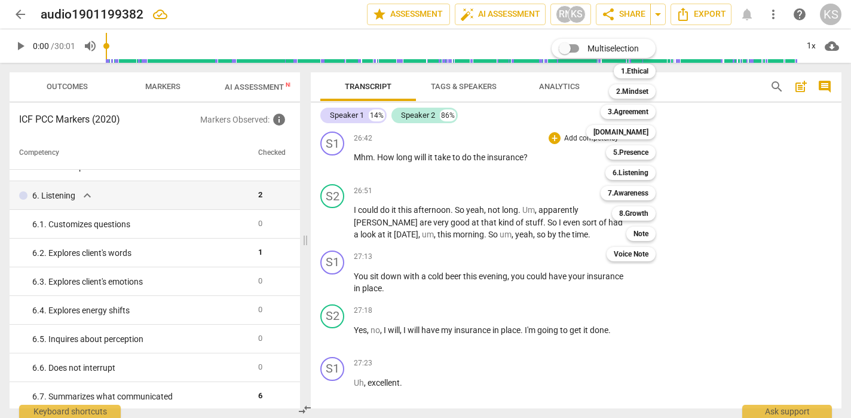
click at [719, 185] on div at bounding box center [425, 209] width 851 height 418
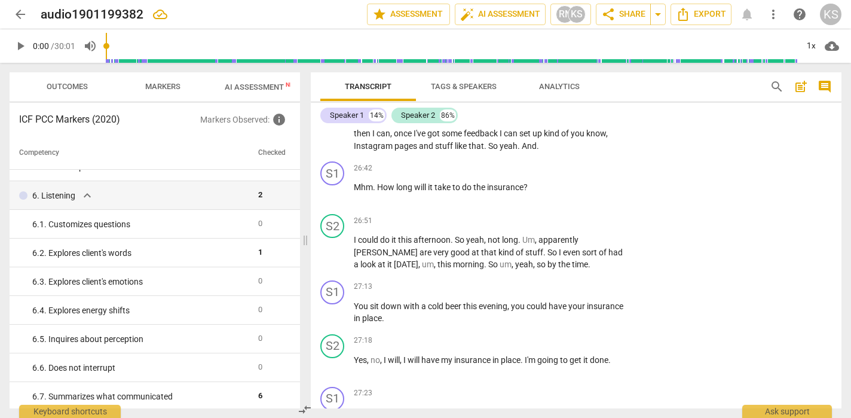
scroll to position [6389, 0]
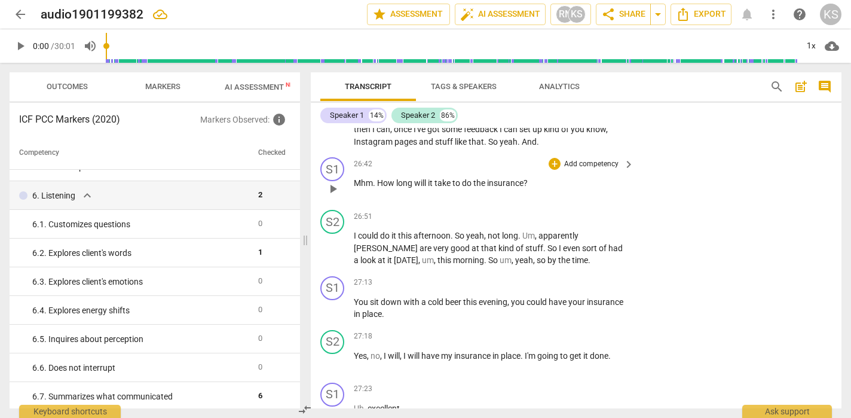
click at [578, 170] on p "Add competency" at bounding box center [591, 164] width 57 height 11
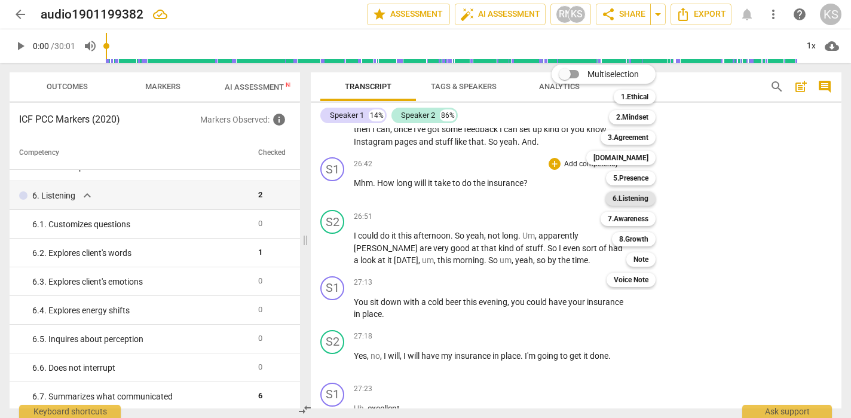
click at [638, 201] on b "6.Listening" at bounding box center [630, 198] width 36 height 14
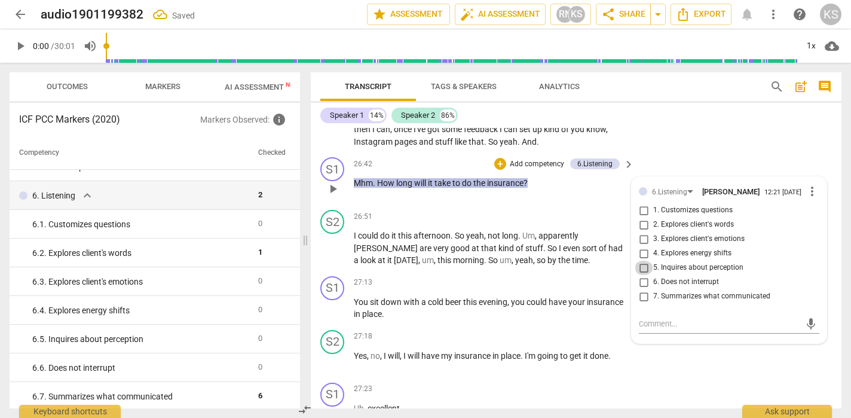
click at [639, 275] on input "5. Inquires about perception" at bounding box center [643, 267] width 19 height 14
checkbox input "true"
click at [700, 378] on div "S2 play_arrow pause 27:18 + Add competency keyboard_arrow_right Yes , no , I wi…" at bounding box center [576, 351] width 530 height 53
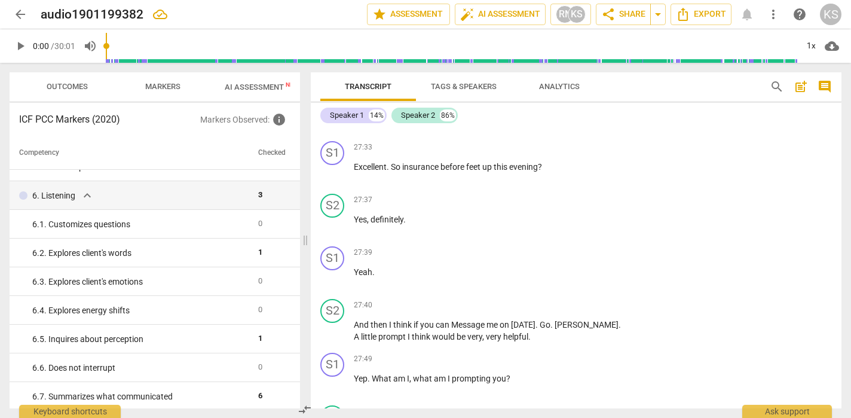
scroll to position [6741, 0]
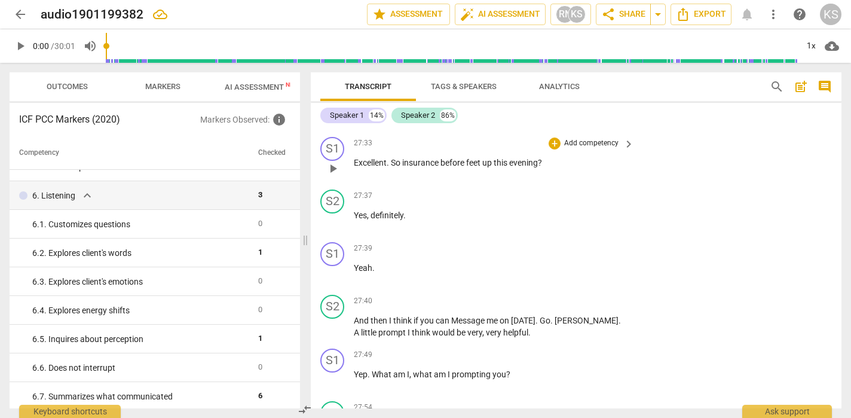
click at [585, 149] on p "Add competency" at bounding box center [591, 143] width 57 height 11
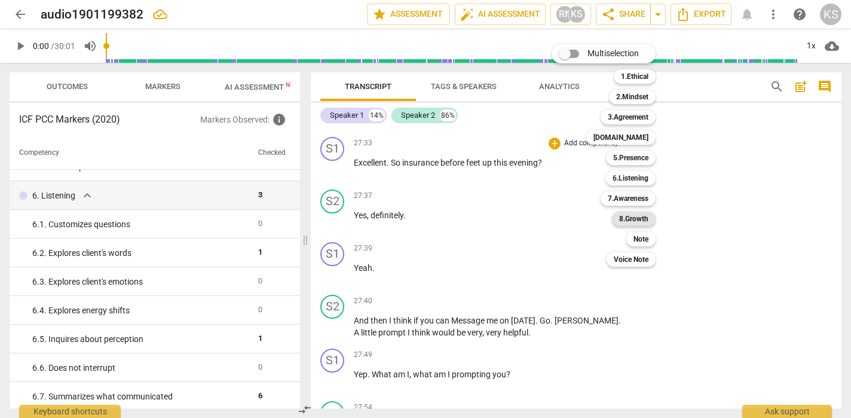
click at [634, 216] on b "8.Growth" at bounding box center [633, 218] width 29 height 14
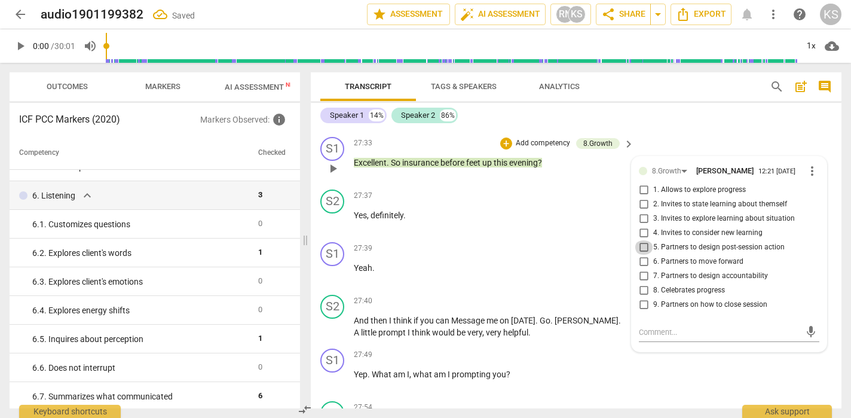
click at [642, 254] on input "5. Partners to design post-session action" at bounding box center [643, 247] width 19 height 14
checkbox input "true"
click at [704, 390] on div "S1 play_arrow pause 27:49 + Add competency keyboard_arrow_right Yep . What am I…" at bounding box center [576, 369] width 530 height 53
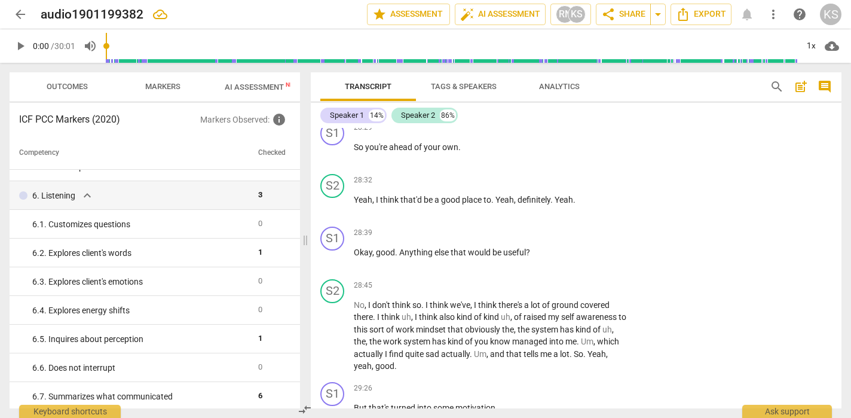
scroll to position [7206, 0]
click at [556, 237] on div "+" at bounding box center [554, 231] width 12 height 12
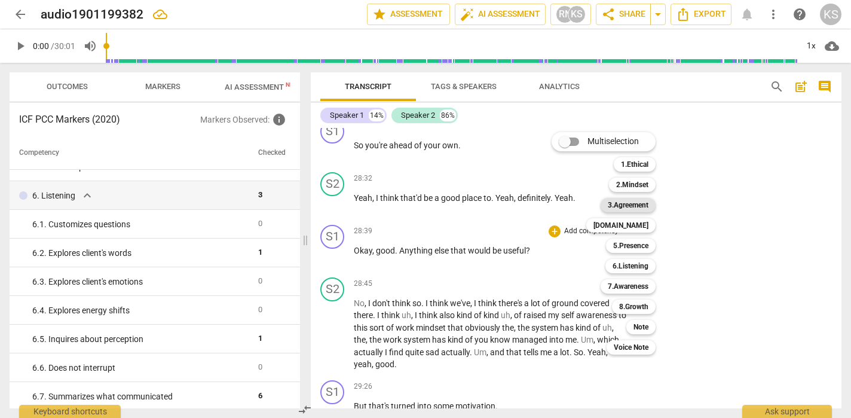
click at [630, 205] on b "3.Agreement" at bounding box center [628, 205] width 41 height 14
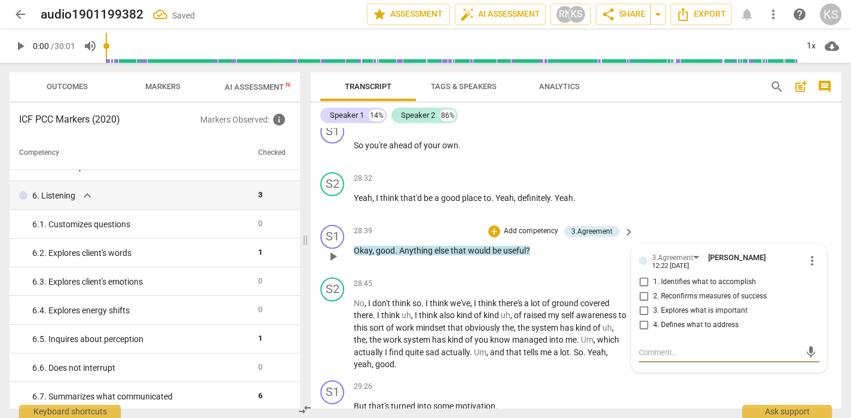
click at [644, 303] on input "2. Reconfirms measures of success" at bounding box center [643, 296] width 19 height 14
checkbox input "true"
click at [612, 387] on div "S1 play_arrow pause 29:26 + Add competency keyboard_arrow_right But that's turn…" at bounding box center [576, 401] width 530 height 53
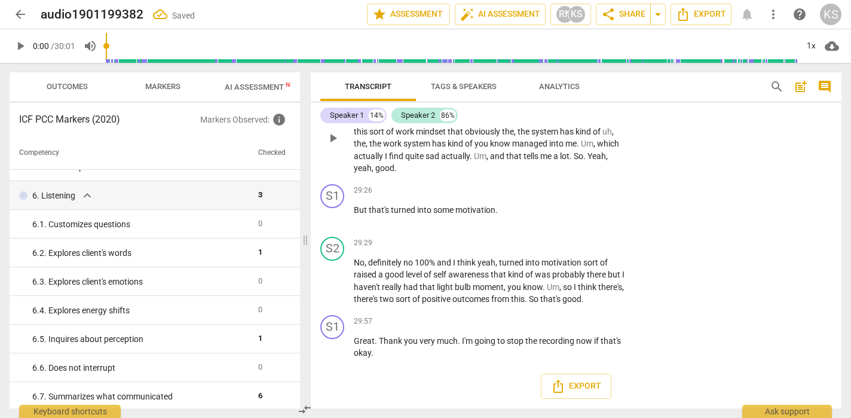
scroll to position [7414, 0]
click at [75, 85] on span "Outcomes" at bounding box center [67, 86] width 41 height 9
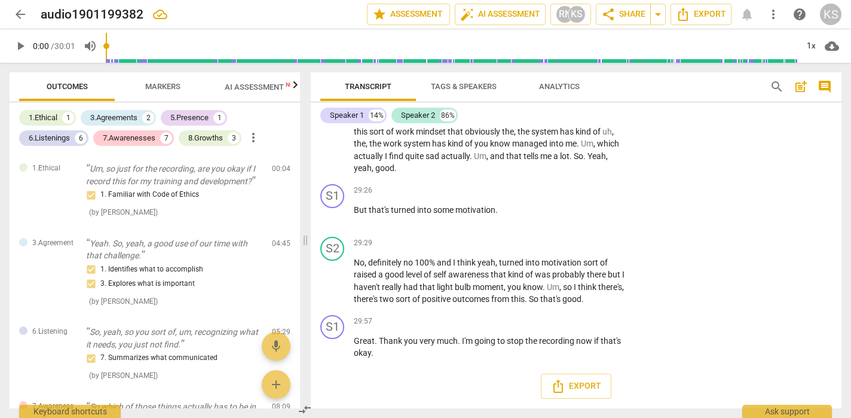
click at [165, 84] on span "Markers" at bounding box center [162, 86] width 35 height 9
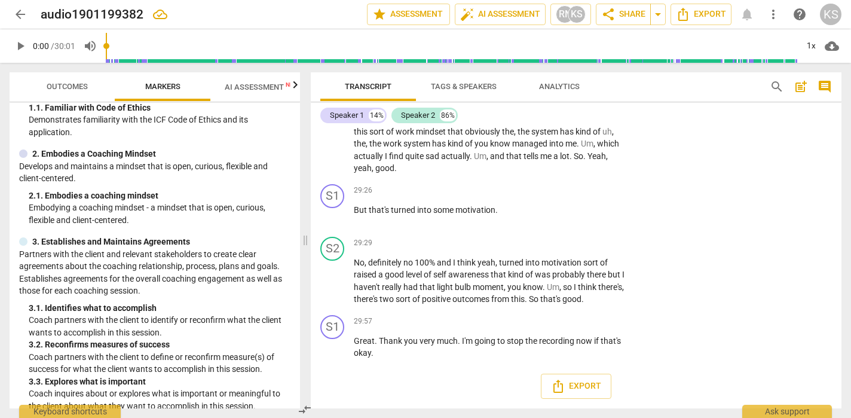
scroll to position [0, 0]
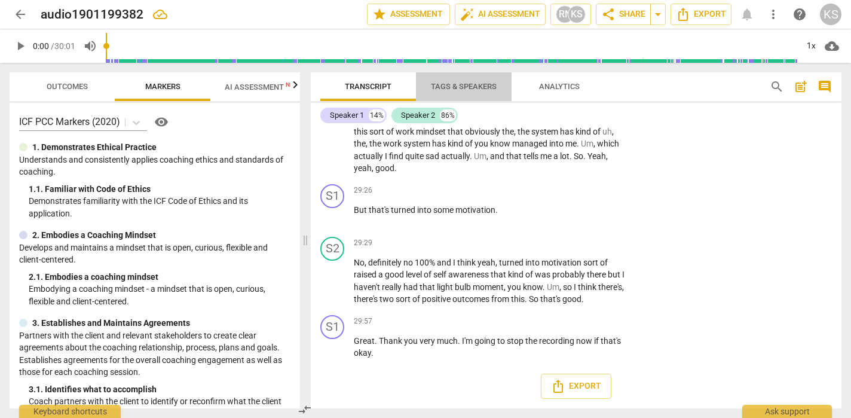
click at [461, 85] on span "Tags & Speakers" at bounding box center [464, 86] width 66 height 9
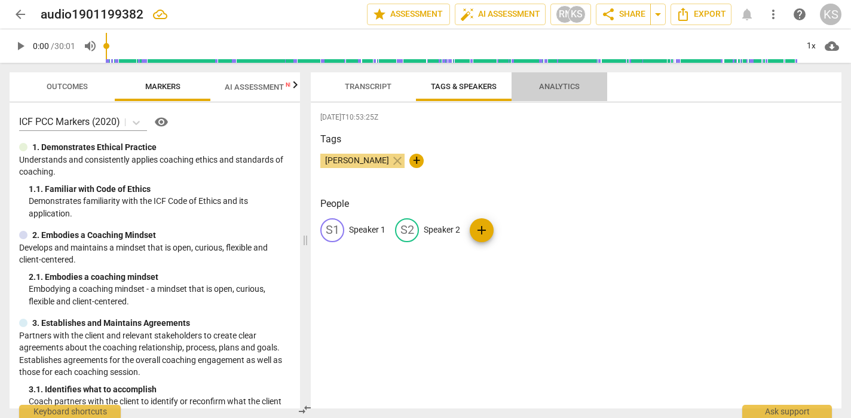
click at [569, 85] on span "Analytics" at bounding box center [559, 86] width 41 height 9
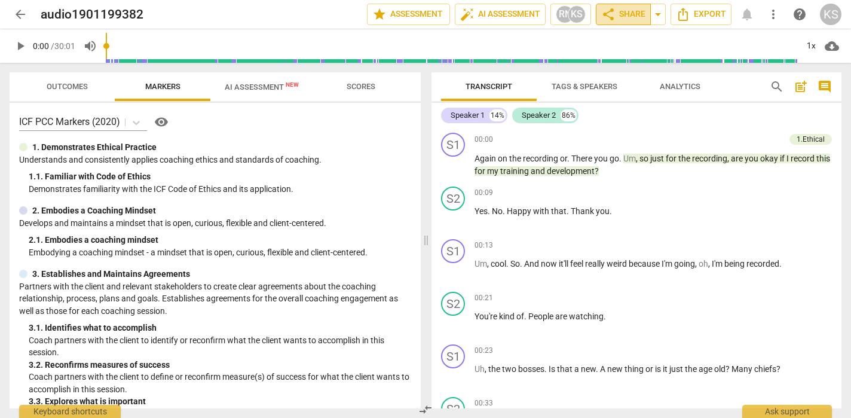
click at [624, 16] on span "share Share" at bounding box center [623, 14] width 44 height 14
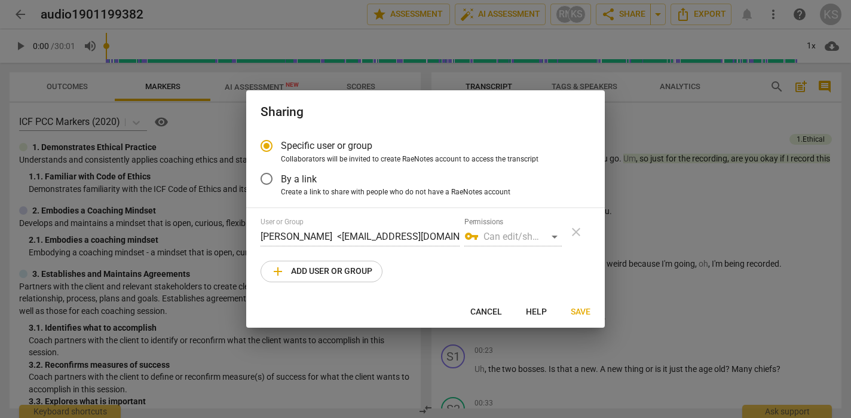
click at [662, 17] on div at bounding box center [425, 209] width 851 height 418
radio input "false"
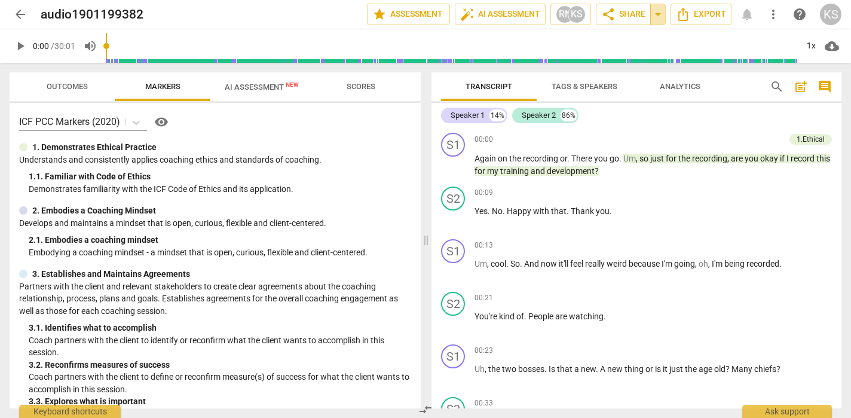
click at [662, 17] on span "arrow_drop_down" at bounding box center [658, 14] width 14 height 14
click at [627, 11] on span "share Share" at bounding box center [623, 14] width 44 height 14
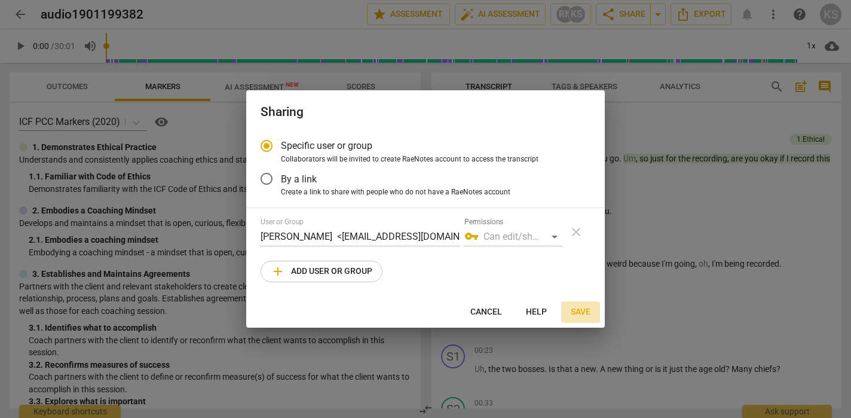
click at [579, 314] on span "Save" at bounding box center [581, 312] width 20 height 12
radio input "false"
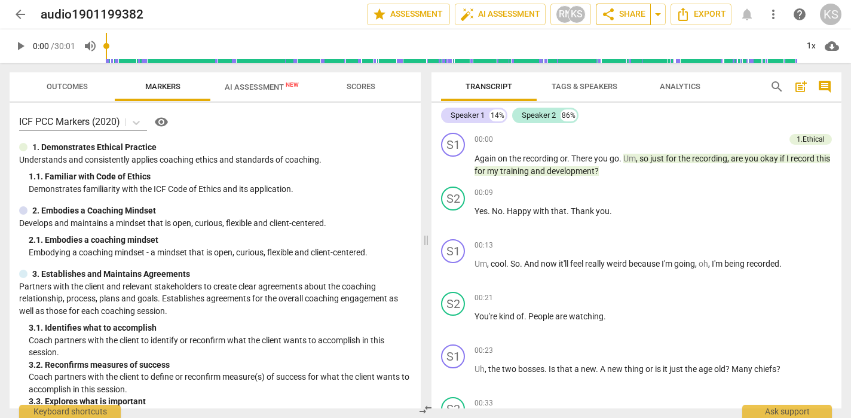
click at [629, 12] on span "share Share" at bounding box center [623, 14] width 44 height 14
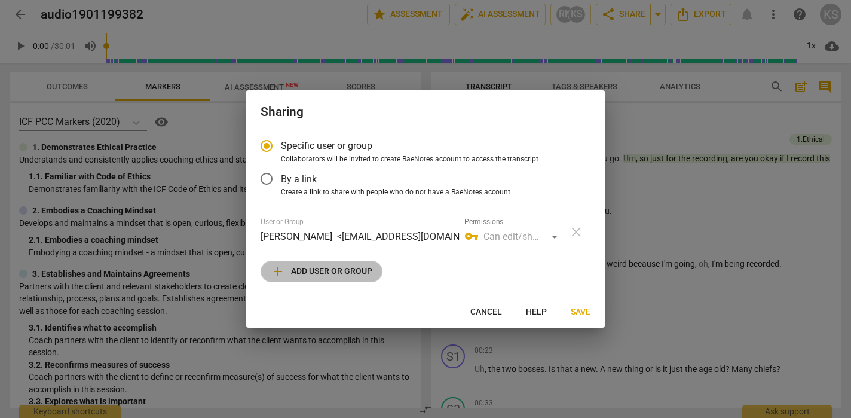
click at [318, 271] on span "add Add user or group" at bounding box center [322, 271] width 102 height 14
radio input "false"
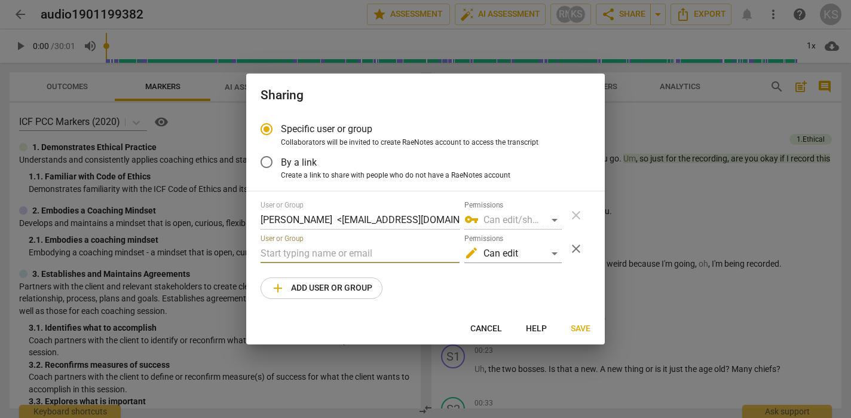
click at [318, 256] on input "text" at bounding box center [359, 253] width 199 height 19
click at [333, 257] on input "clarenormancoacingassociates" at bounding box center [359, 253] width 199 height 19
click at [429, 257] on input "clarenormancoachingassociates" at bounding box center [359, 253] width 199 height 19
click at [261, 252] on input "clarenormancoachingassociates@" at bounding box center [359, 253] width 199 height 19
click at [443, 256] on input "clare@clarenormancoachingassociates@" at bounding box center [359, 253] width 199 height 19
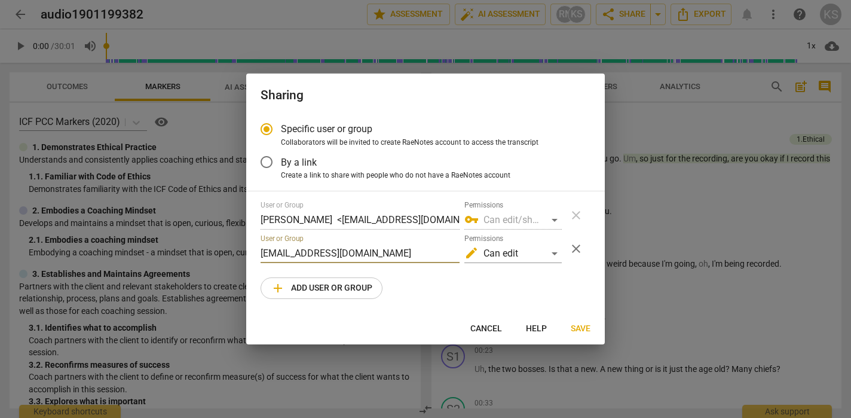
type input "[EMAIL_ADDRESS][DOMAIN_NAME]"
click at [581, 328] on span "Save" at bounding box center [581, 329] width 20 height 12
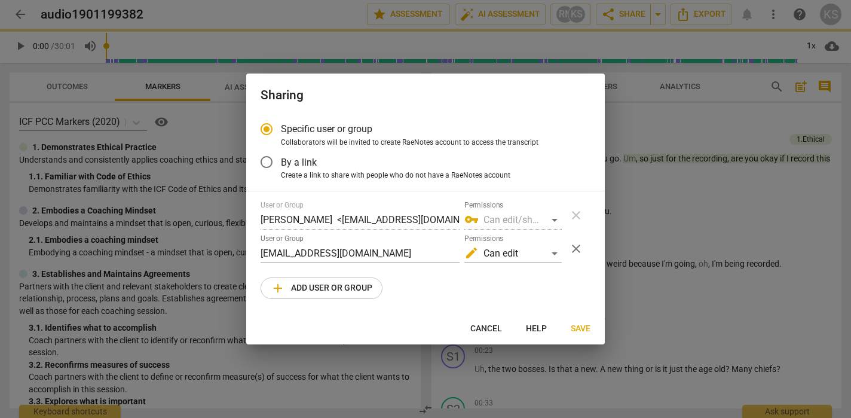
radio input "false"
type input "[PERSON_NAME] <[PERSON_NAME][EMAIL_ADDRESS][DOMAIN_NAME]>"
